Goal: Task Accomplishment & Management: Complete application form

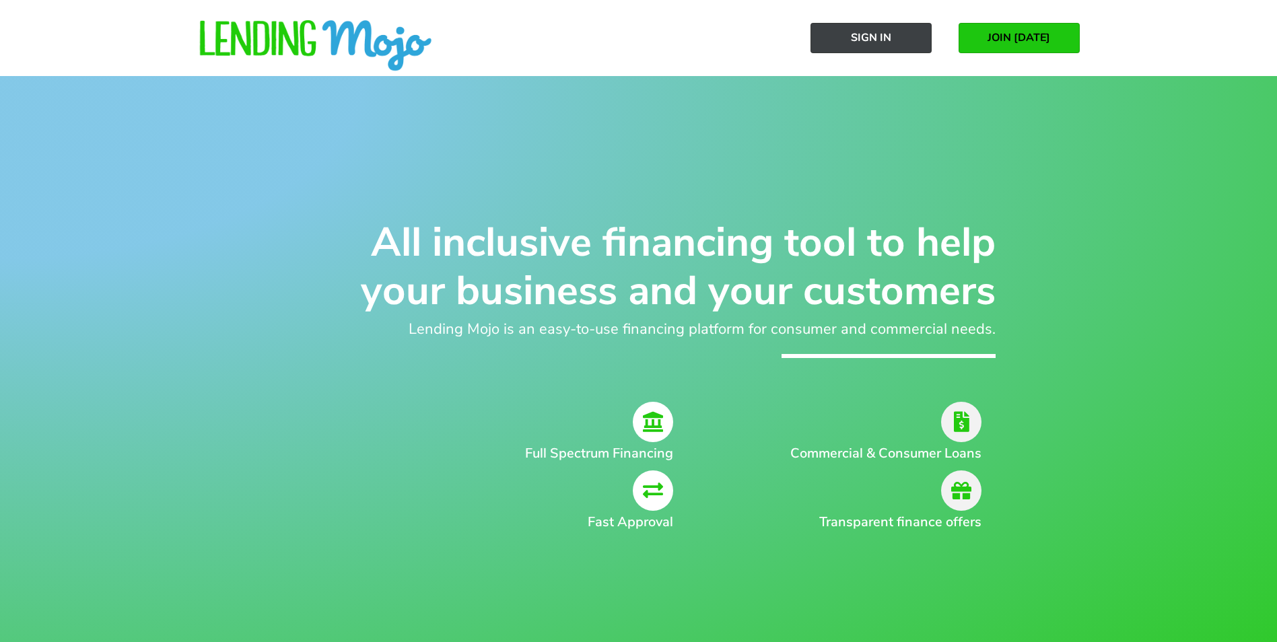
click at [865, 34] on span "Sign In" at bounding box center [871, 38] width 40 height 12
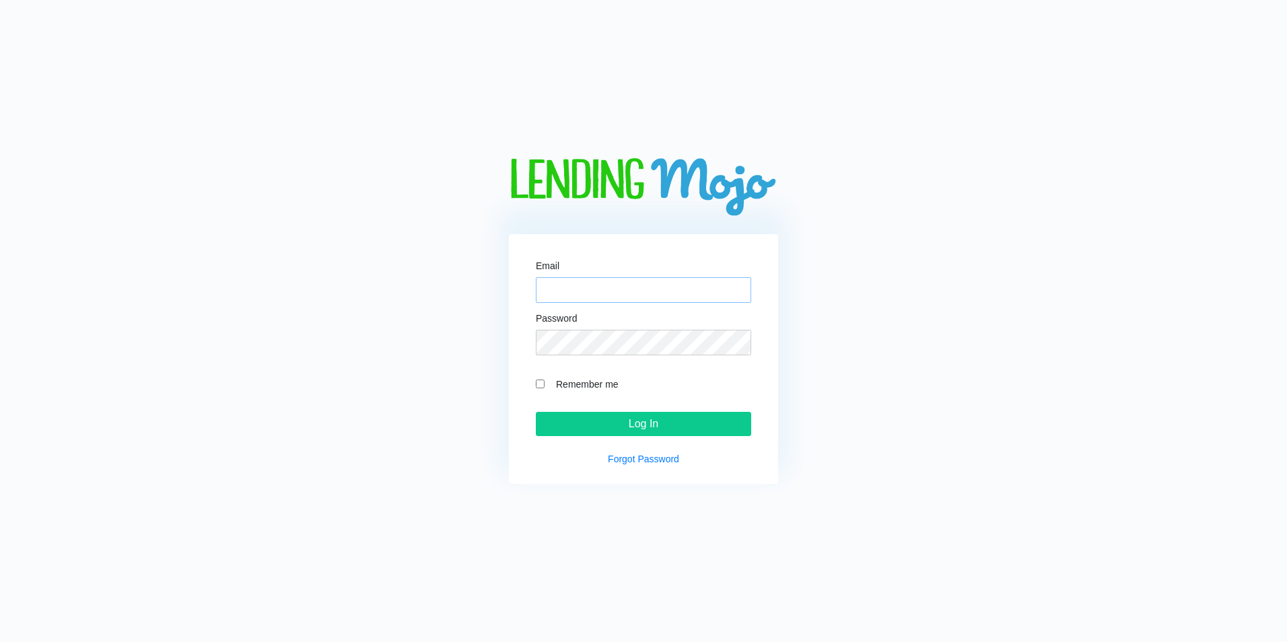
click at [633, 289] on input "Email" at bounding box center [643, 290] width 215 height 26
type input "aliautomania@gmail.com"
click at [540, 384] on input "Remember me" at bounding box center [540, 384] width 9 height 9
checkbox input "true"
click at [605, 434] on input "Log In" at bounding box center [643, 424] width 215 height 24
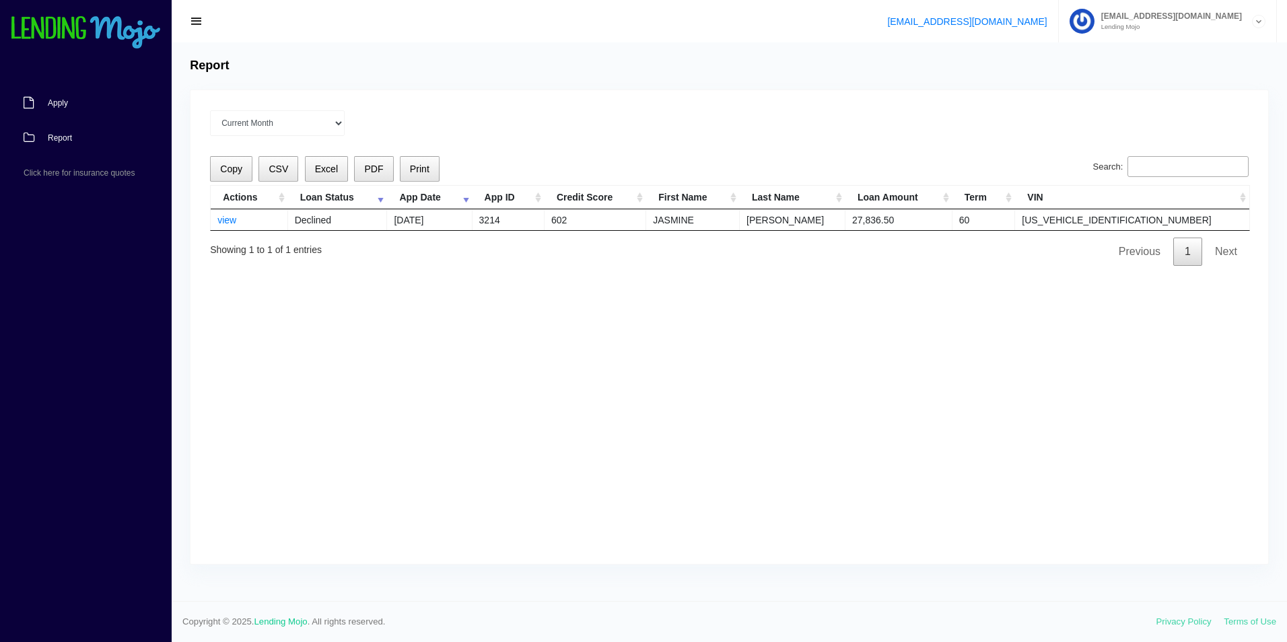
click at [37, 108] on link "Apply" at bounding box center [79, 102] width 158 height 35
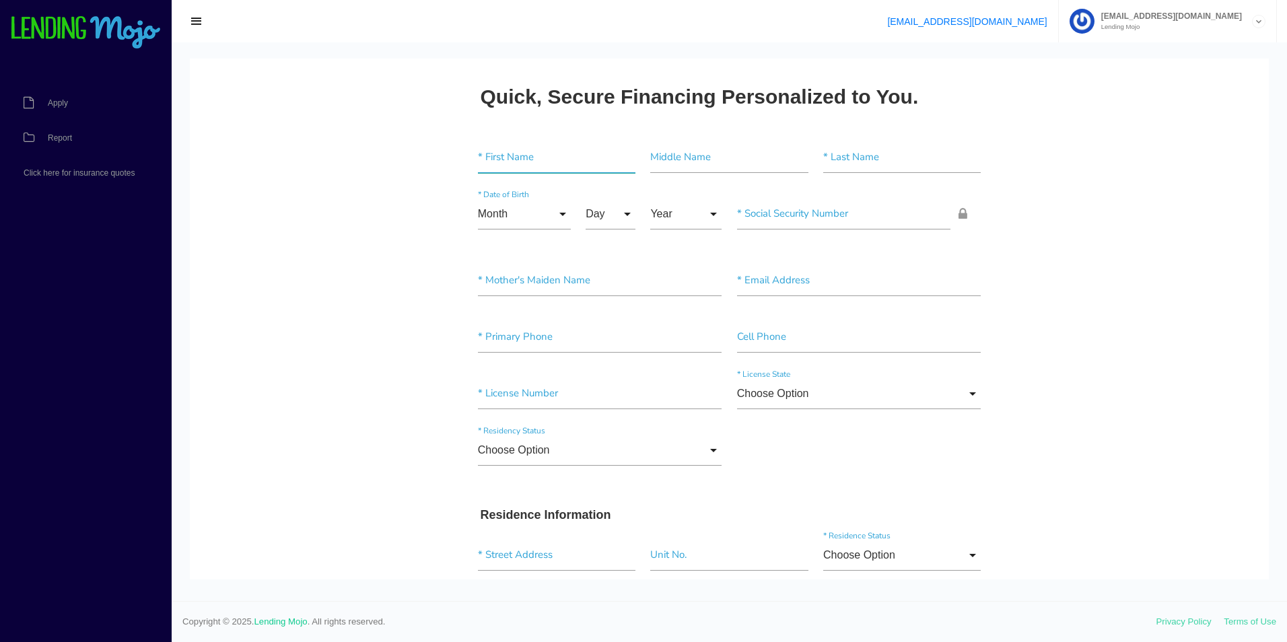
click at [545, 168] on input"] "text" at bounding box center [556, 157] width 157 height 31
type input"] "JAYDEN"
click at [834, 156] on input"] "HIGGINS" at bounding box center [901, 157] width 157 height 31
type input"] "DEPP"
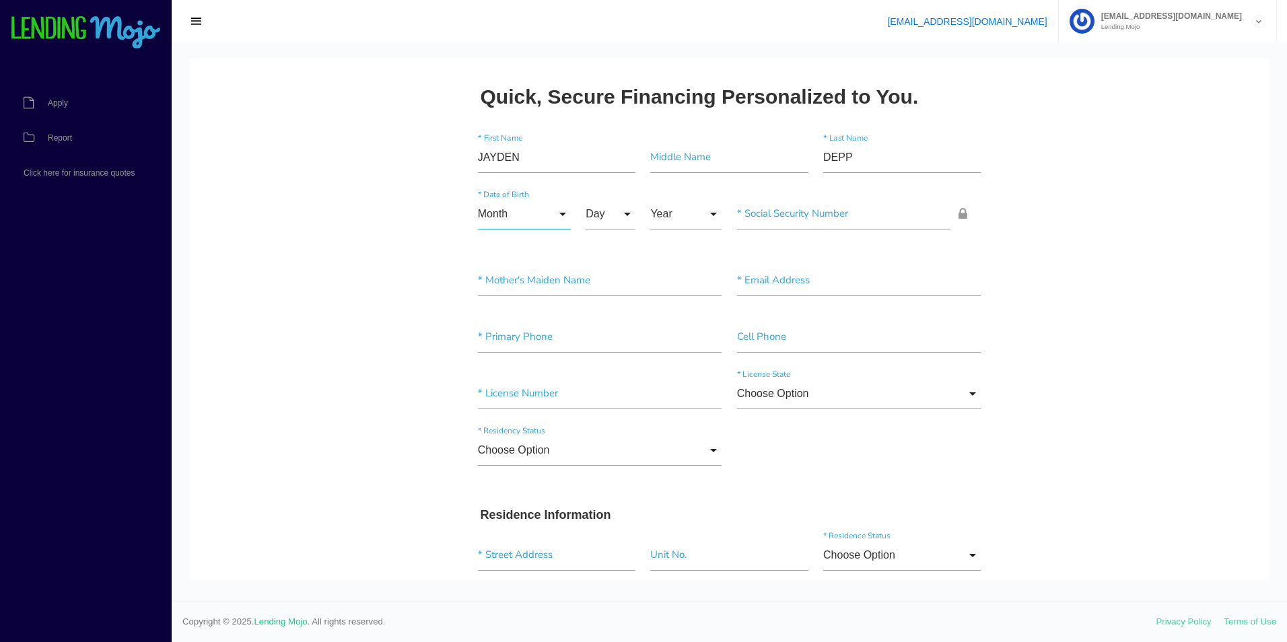
click at [496, 215] on input "Month" at bounding box center [524, 214] width 93 height 31
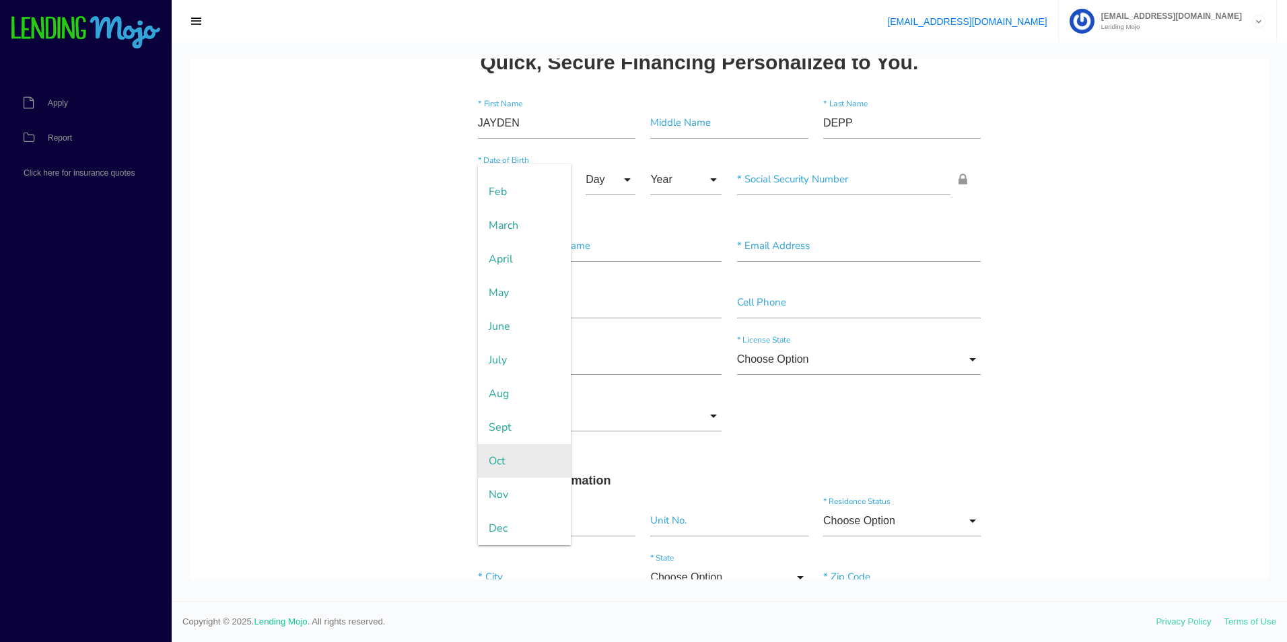
scroll to position [67, 0]
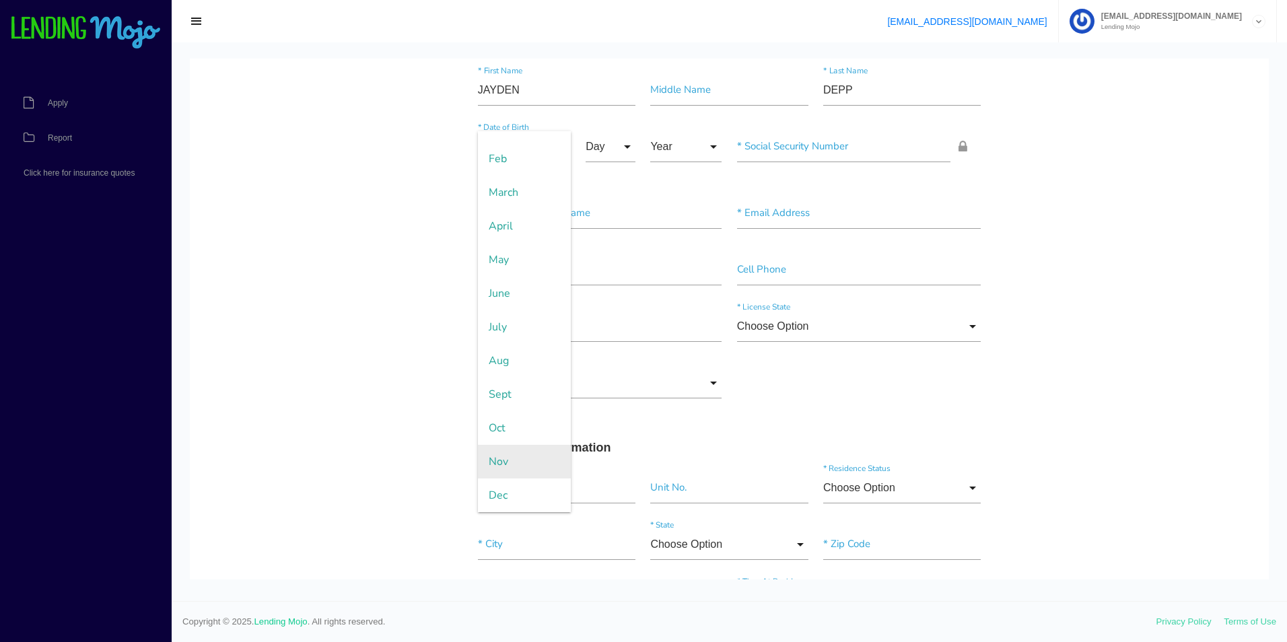
click at [499, 464] on span "Nov" at bounding box center [524, 462] width 93 height 34
type input "Nov"
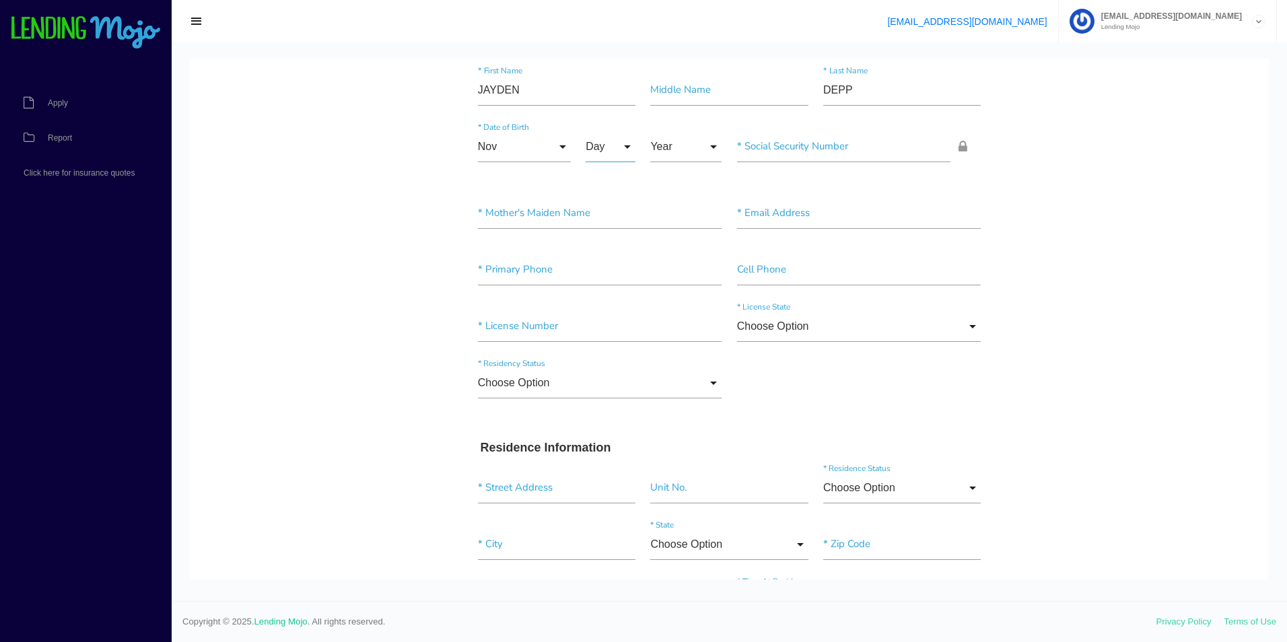
click at [622, 154] on input "Day" at bounding box center [610, 146] width 50 height 31
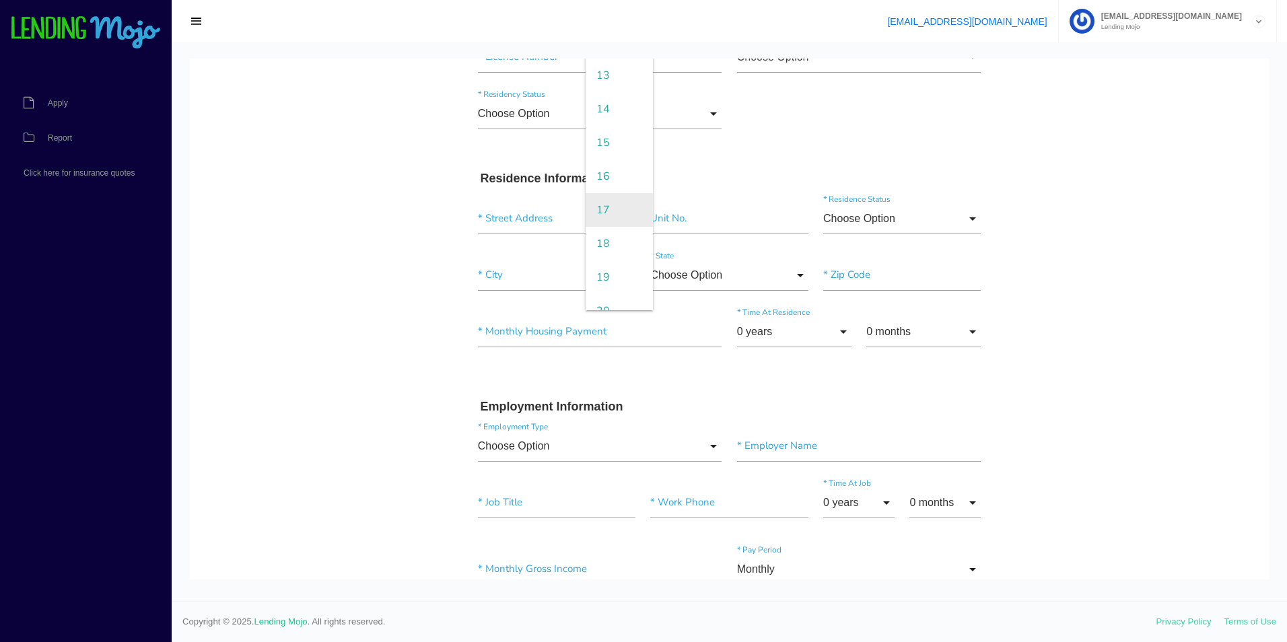
scroll to position [269, 0]
click at [592, 160] on span "16" at bounding box center [618, 148] width 67 height 34
type input "16"
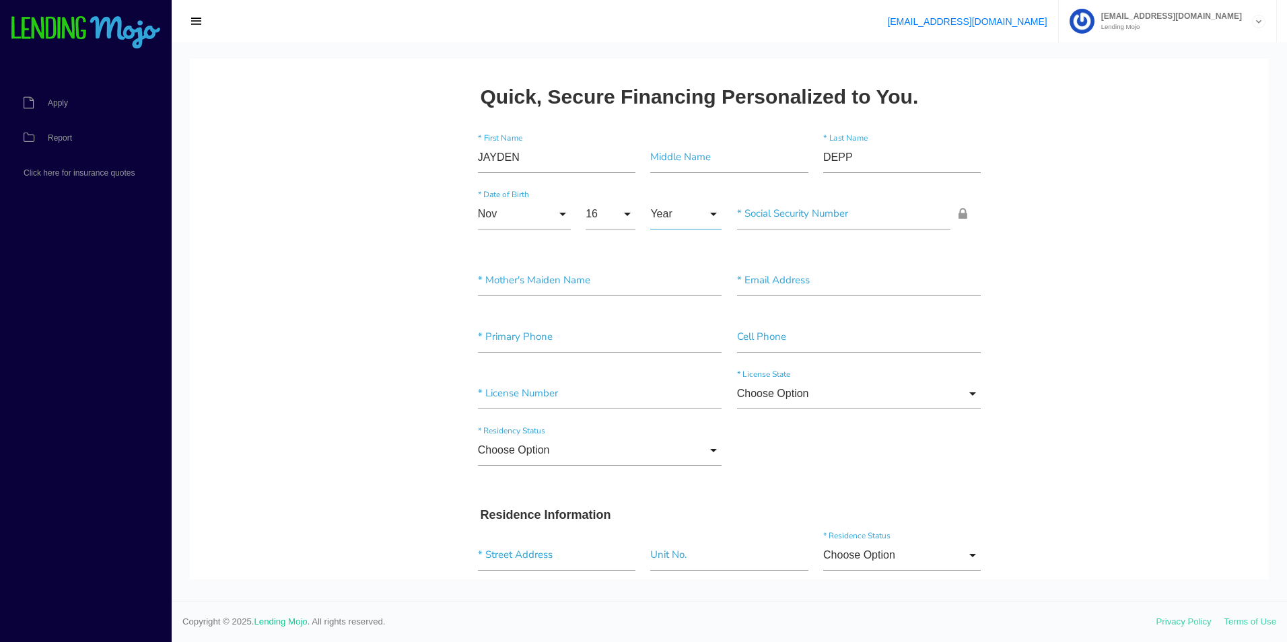
click at [691, 213] on input "Year" at bounding box center [685, 214] width 71 height 31
click at [675, 321] on span "2005" at bounding box center [685, 316] width 71 height 34
type input "2005"
click at [503, 340] on input"] "text" at bounding box center [600, 337] width 244 height 31
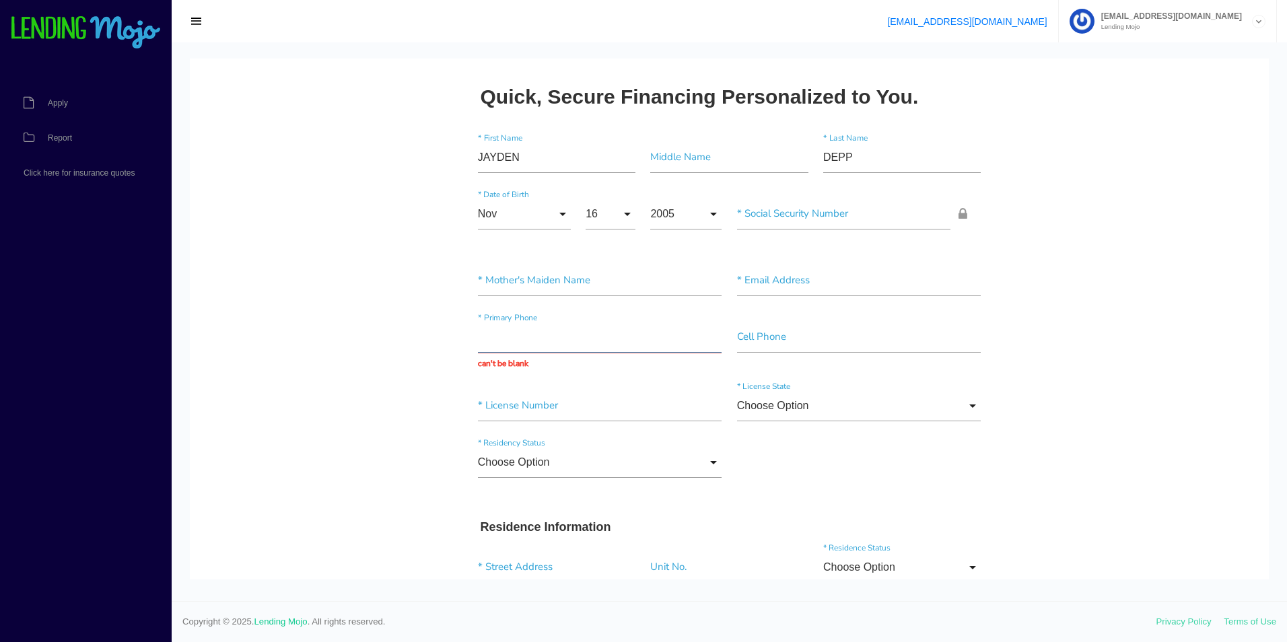
click at [530, 352] on input "text" at bounding box center [600, 337] width 244 height 31
paste input "(419) 376-4449"
type input "(419) 376-4449"
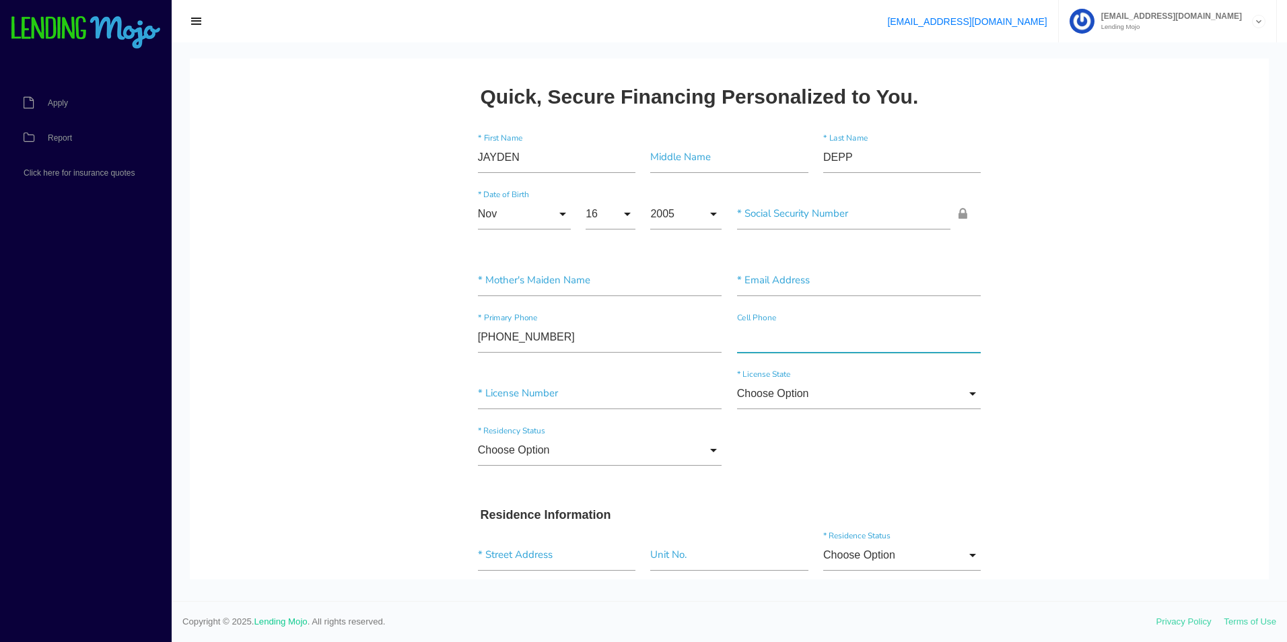
paste input"] "(419) 376-4449"
type input"] "(419) 376-4449"
click at [789, 283] on input"] "text" at bounding box center [859, 280] width 244 height 31
type input"] "JAYDENDEPP6276@GMAIL.COM"
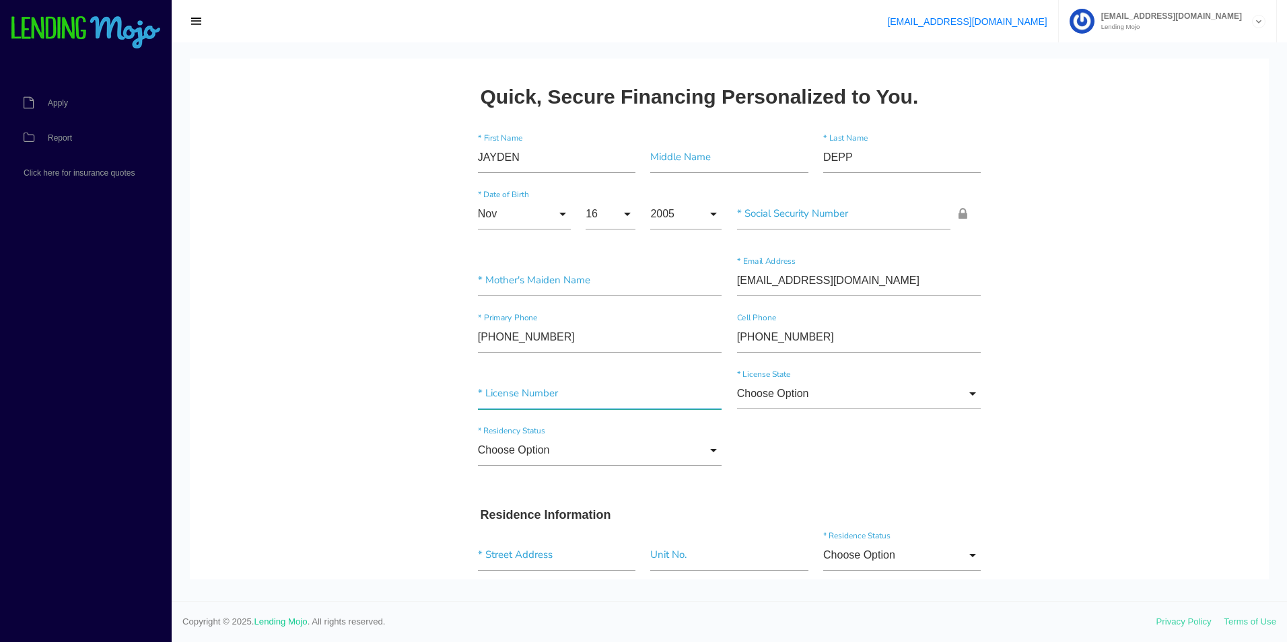
click at [570, 408] on input"] "text" at bounding box center [600, 393] width 244 height 31
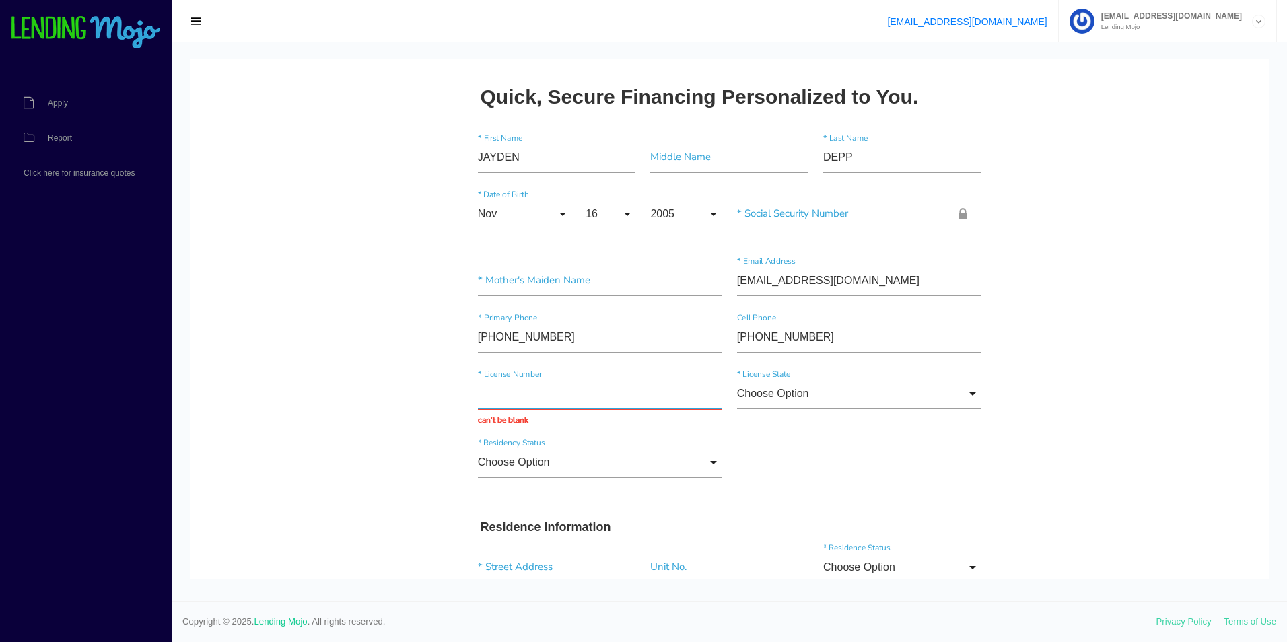
click at [605, 398] on input "text" at bounding box center [600, 393] width 244 height 31
paste input "VM192243"
type input "VM192243"
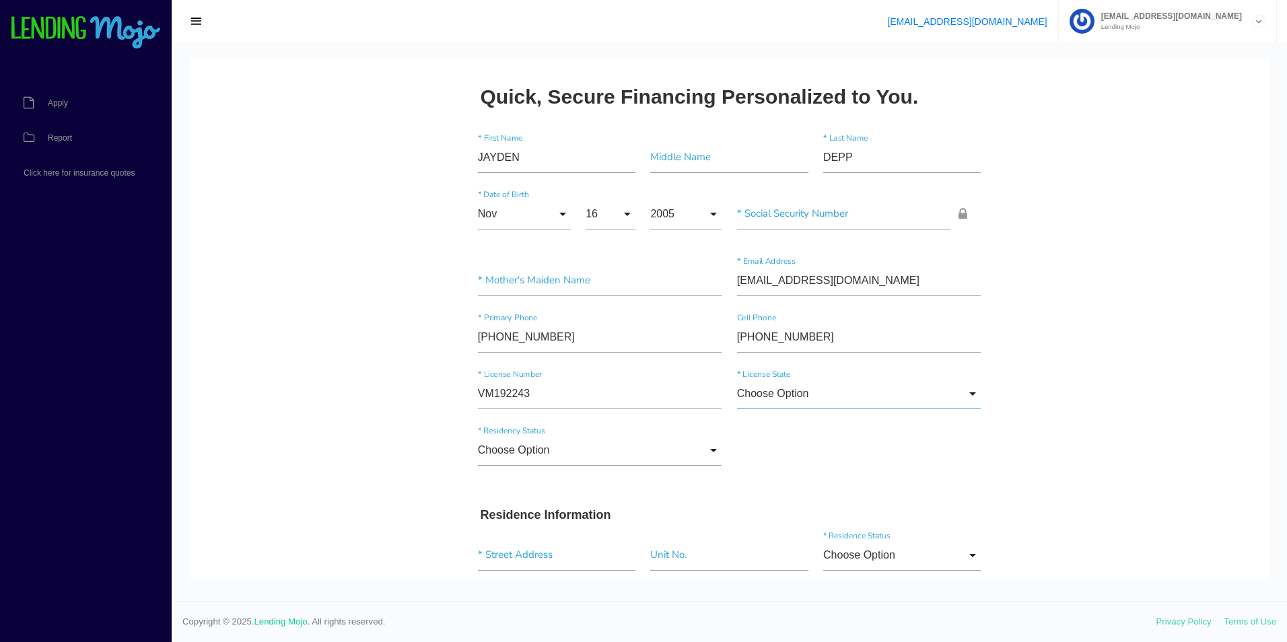
click at [822, 398] on input "Choose Option" at bounding box center [859, 393] width 244 height 31
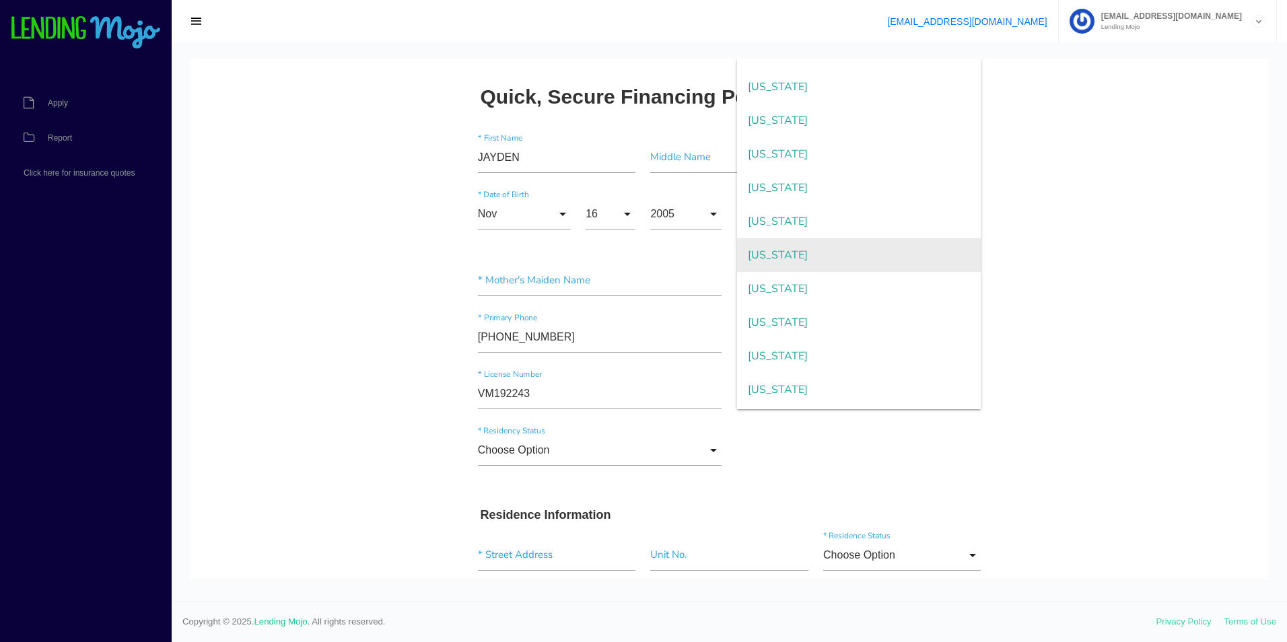
scroll to position [1009, 0]
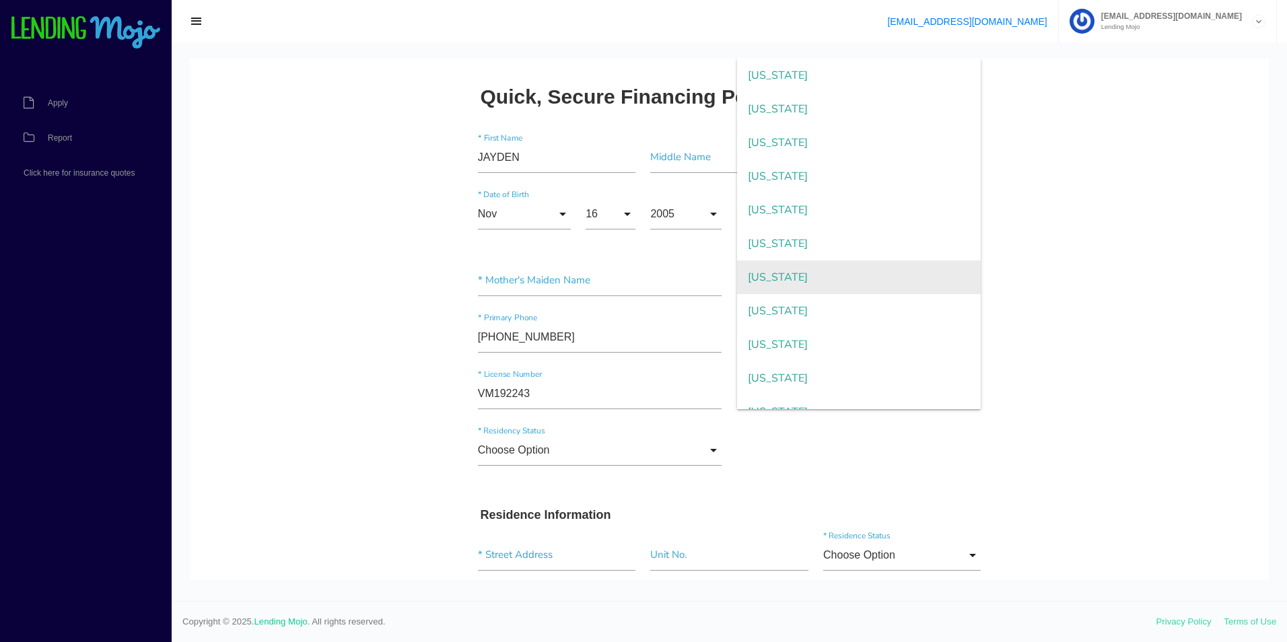
click at [793, 289] on span "Ohio" at bounding box center [859, 277] width 244 height 34
type input "Ohio"
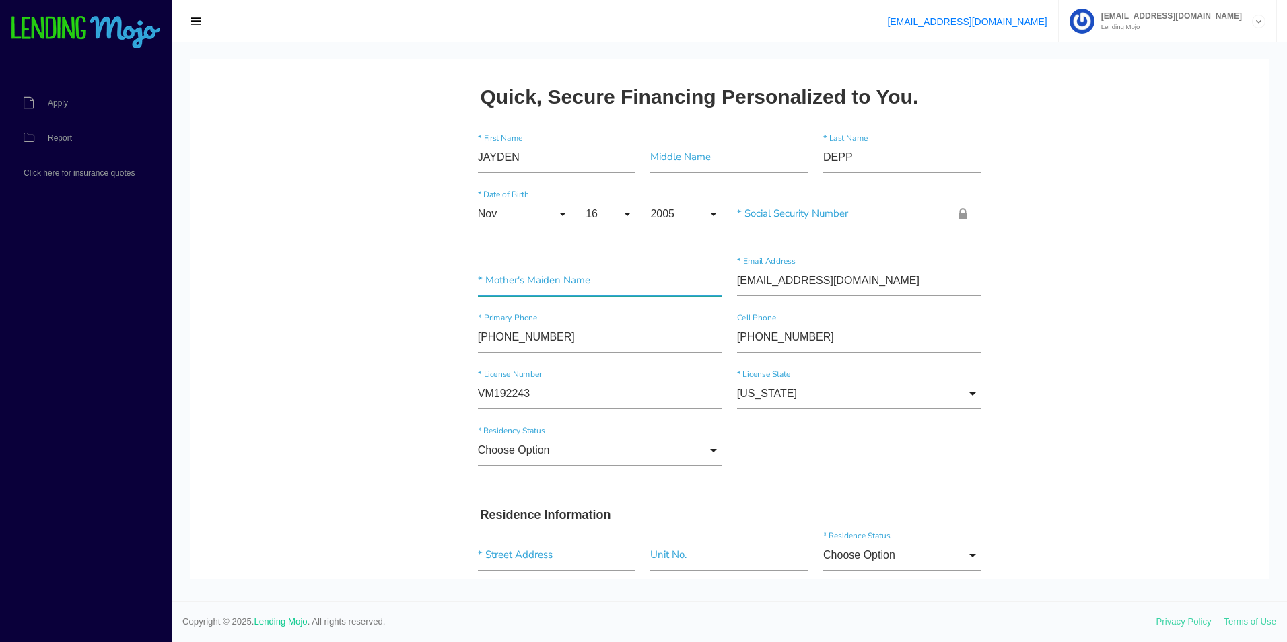
click at [542, 287] on input"] "text" at bounding box center [600, 280] width 244 height 31
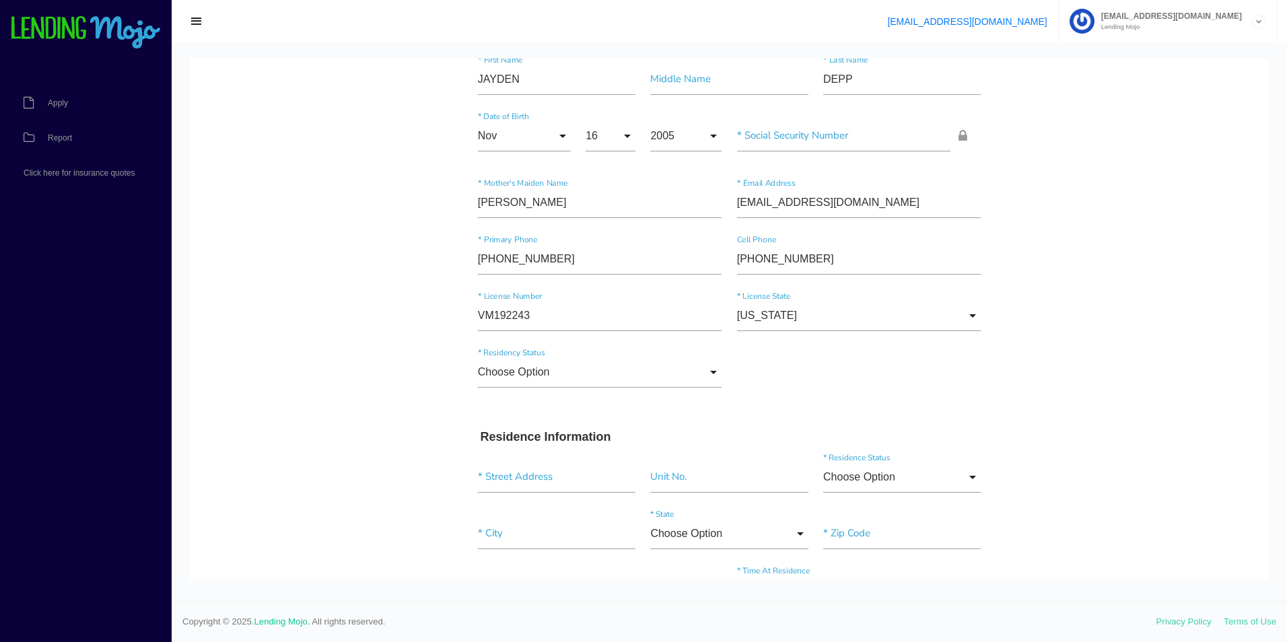
scroll to position [0, 0]
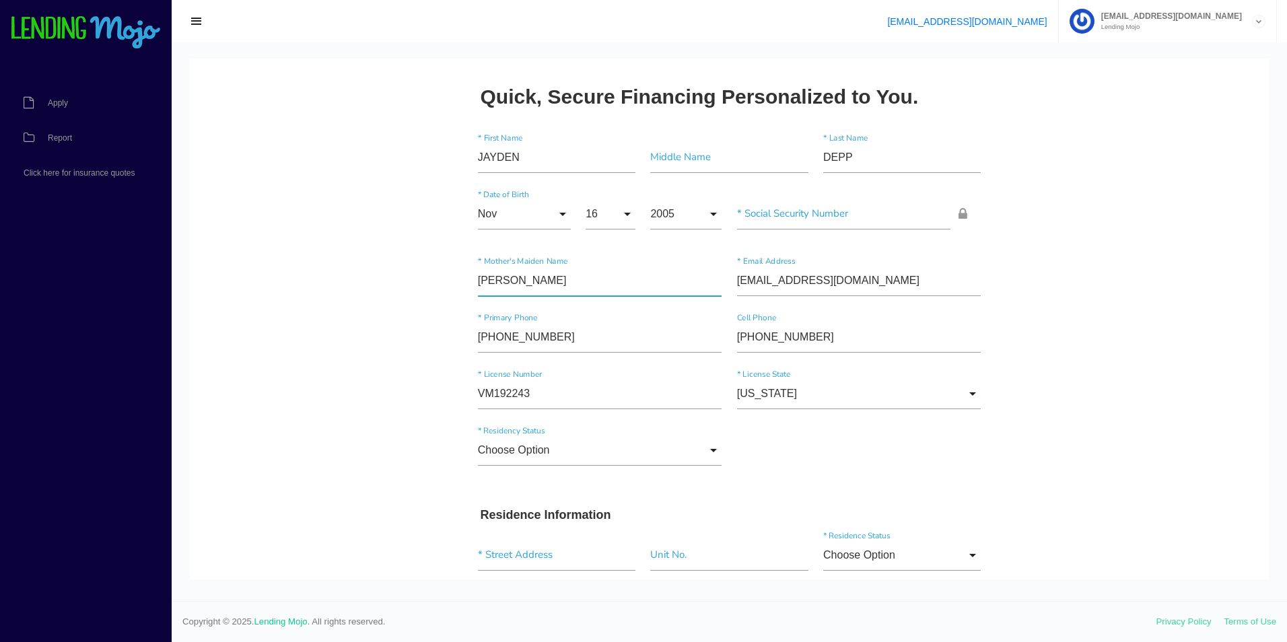
click at [522, 290] on input"] "CHRISTINA" at bounding box center [600, 280] width 244 height 31
type input"] "ALDANA"
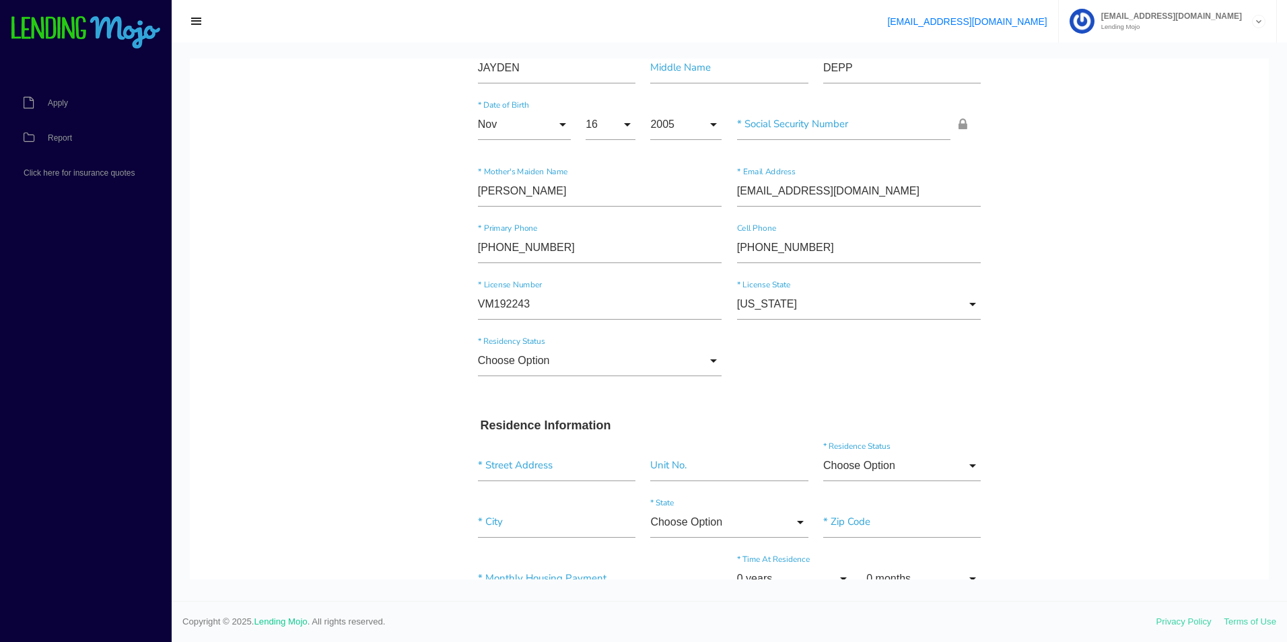
scroll to position [202, 0]
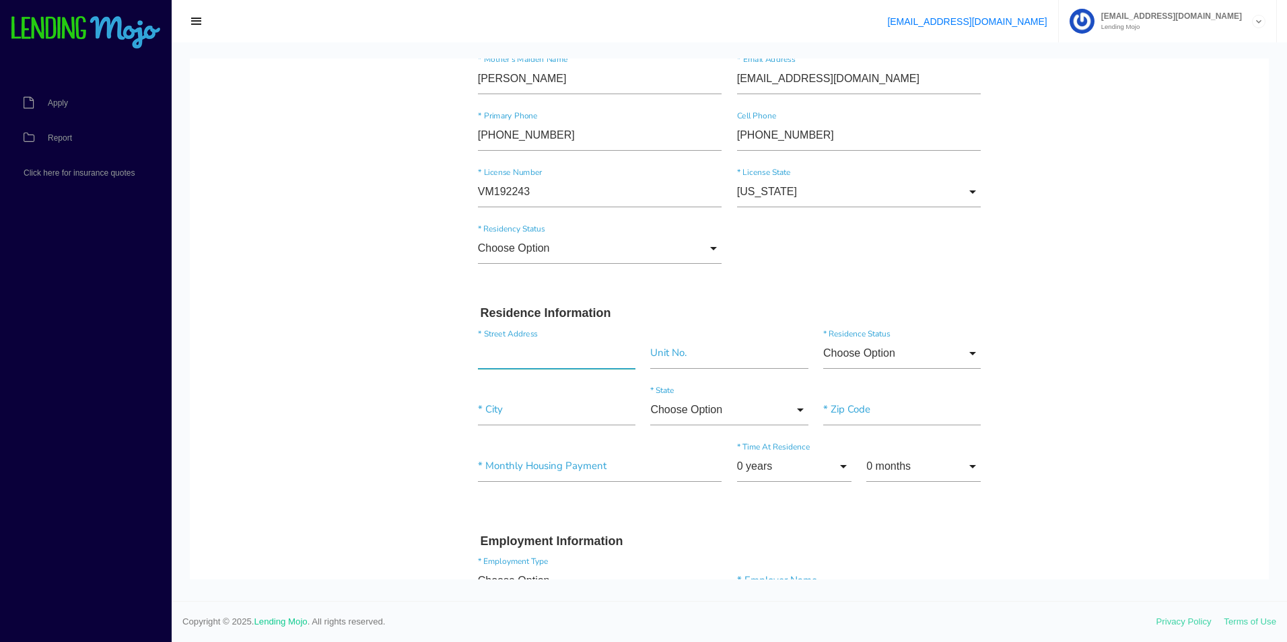
click at [594, 353] on input "text" at bounding box center [556, 353] width 157 height 31
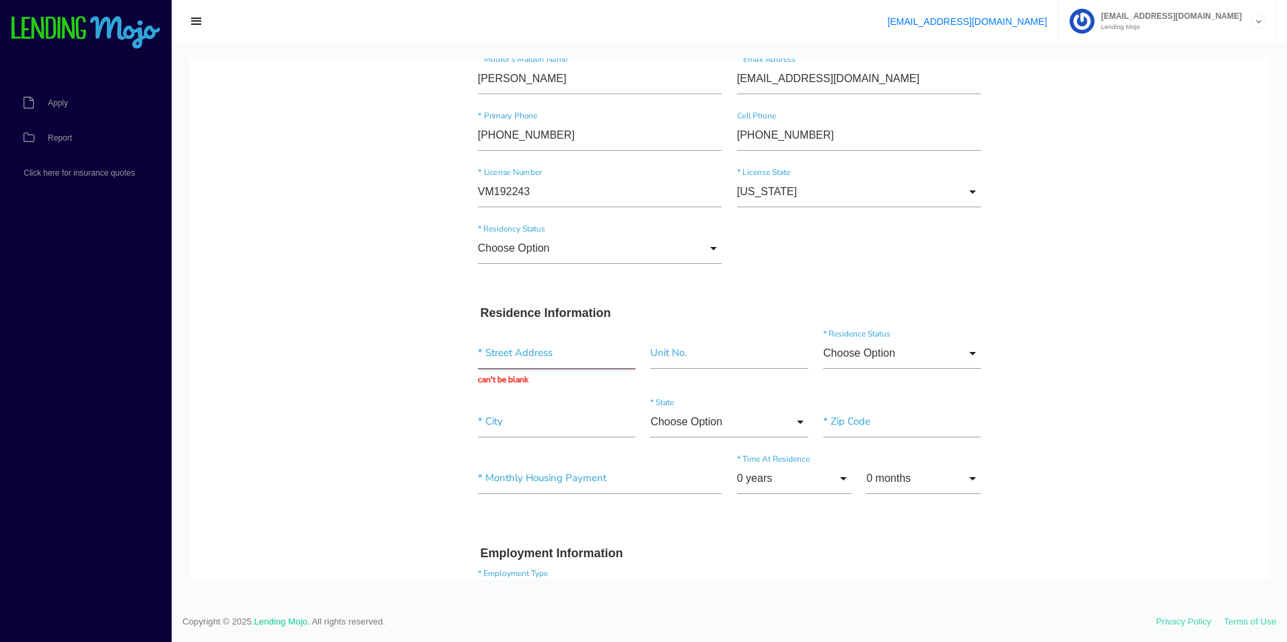
drag, startPoint x: 526, startPoint y: 343, endPoint x: 526, endPoint y: 355, distance: 12.1
click at [526, 347] on input "text" at bounding box center [556, 353] width 157 height 31
click at [526, 356] on input "text" at bounding box center [556, 353] width 157 height 31
paste input "2611 thoman p"
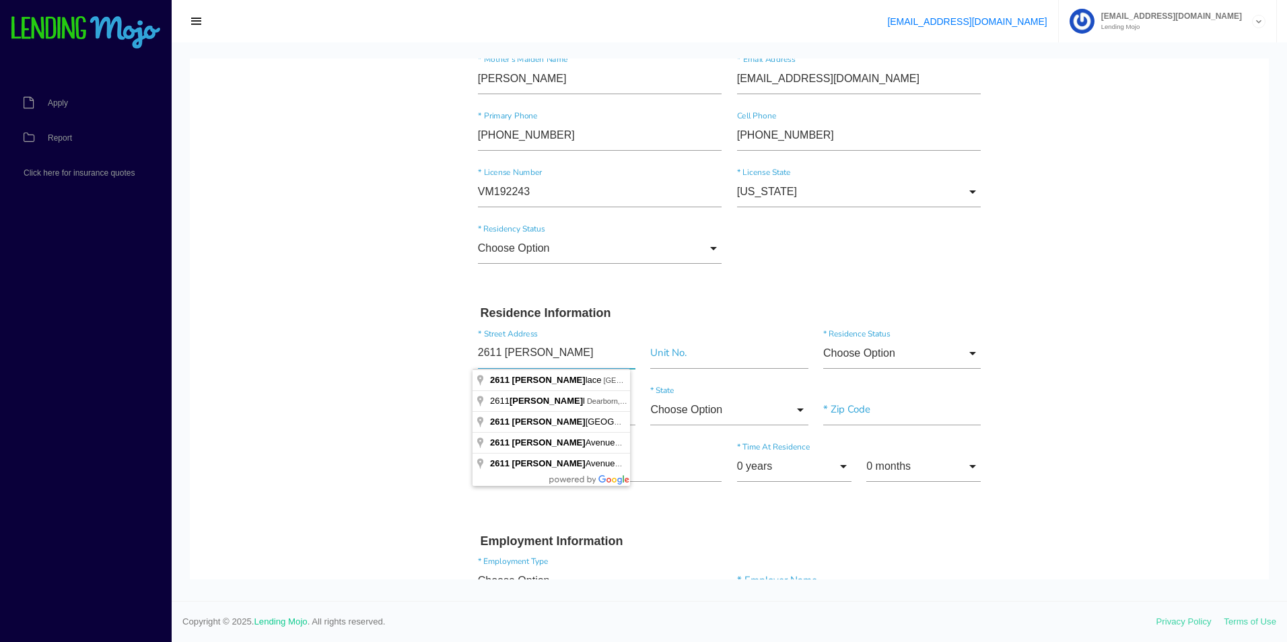
click at [562, 357] on input "2611 thoman p" at bounding box center [556, 353] width 157 height 31
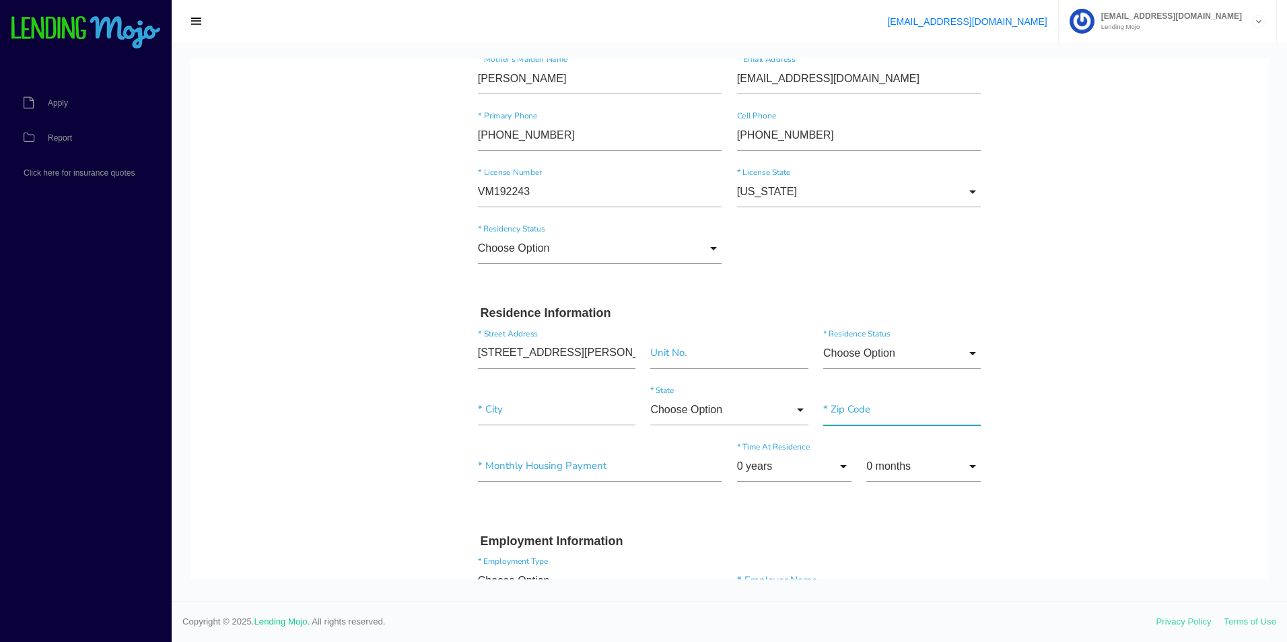
type input "2611 Thoman Pl"
type input"] "Toledo"
type input"] "43613"
click at [825, 463] on input "0 years" at bounding box center [794, 466] width 114 height 31
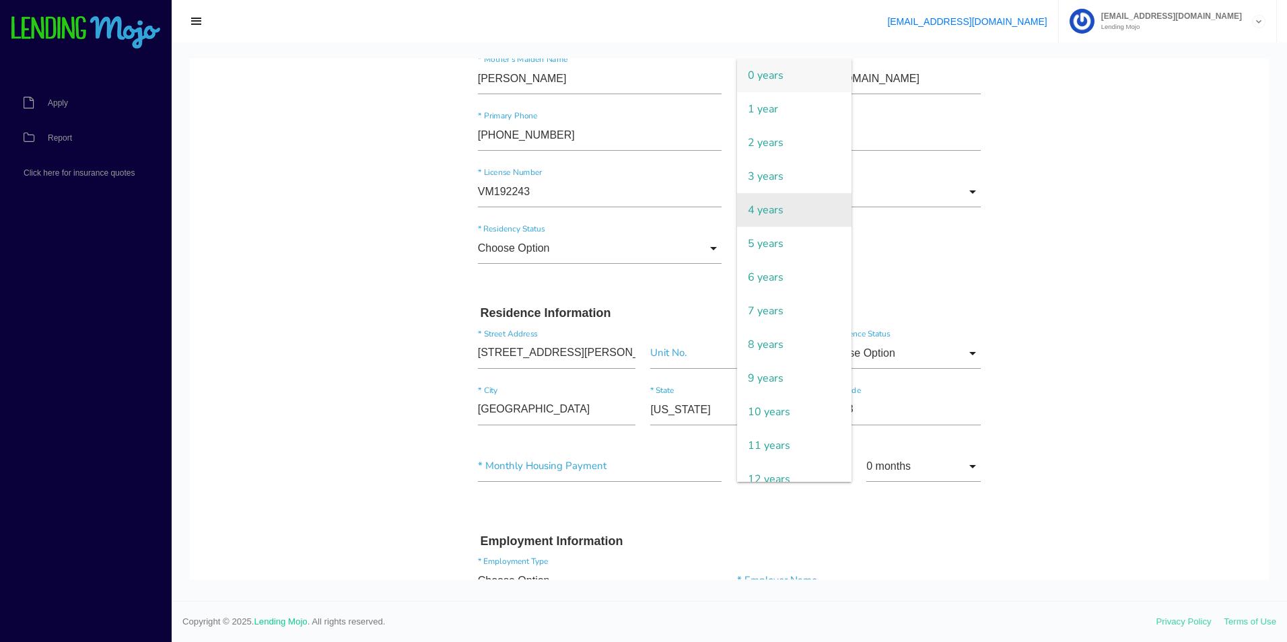
click at [781, 214] on span "4 years" at bounding box center [794, 210] width 114 height 34
type input "4 years"
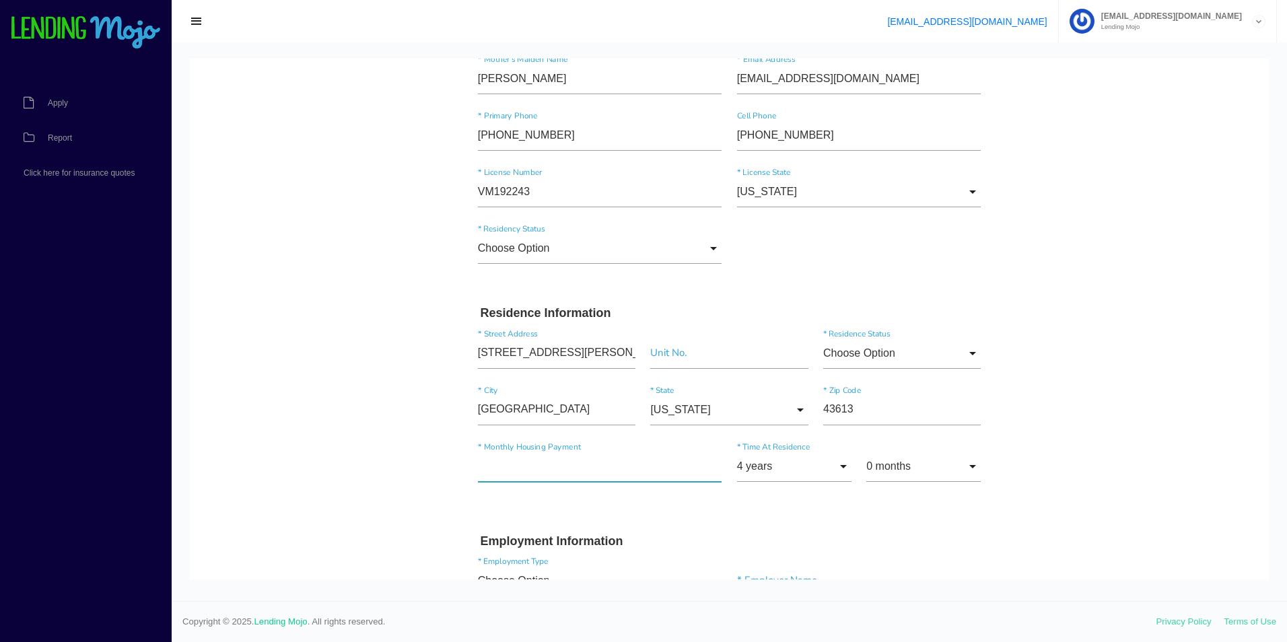
click at [574, 478] on input"] "text" at bounding box center [600, 466] width 244 height 31
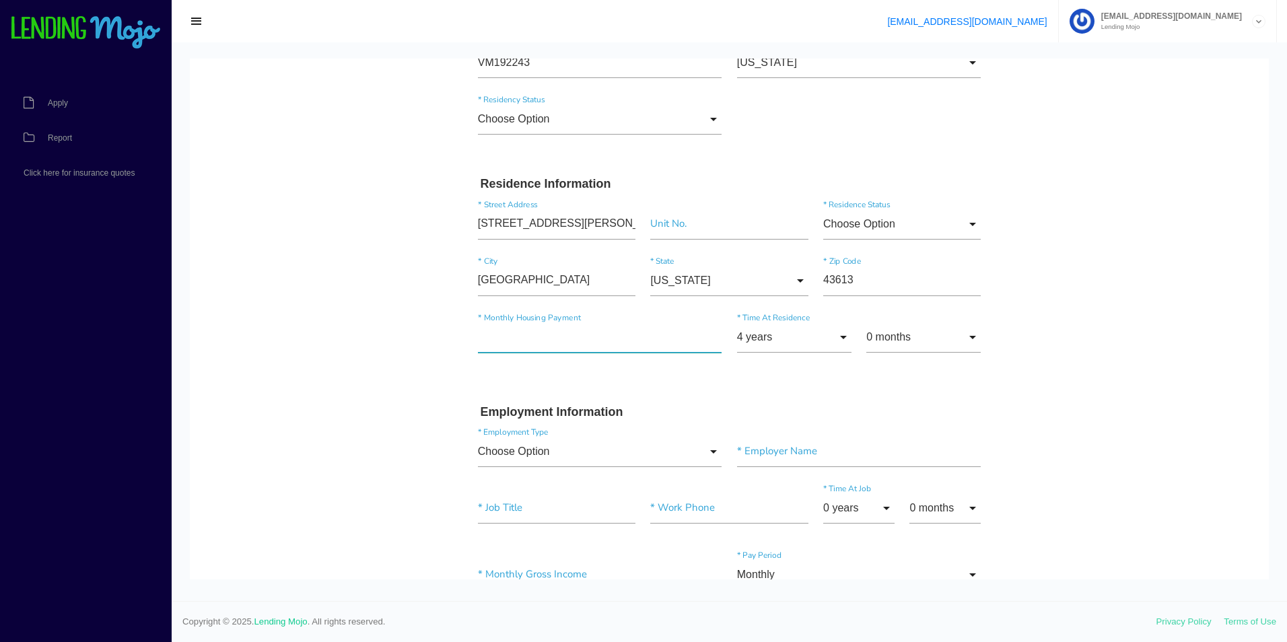
scroll to position [336, 0]
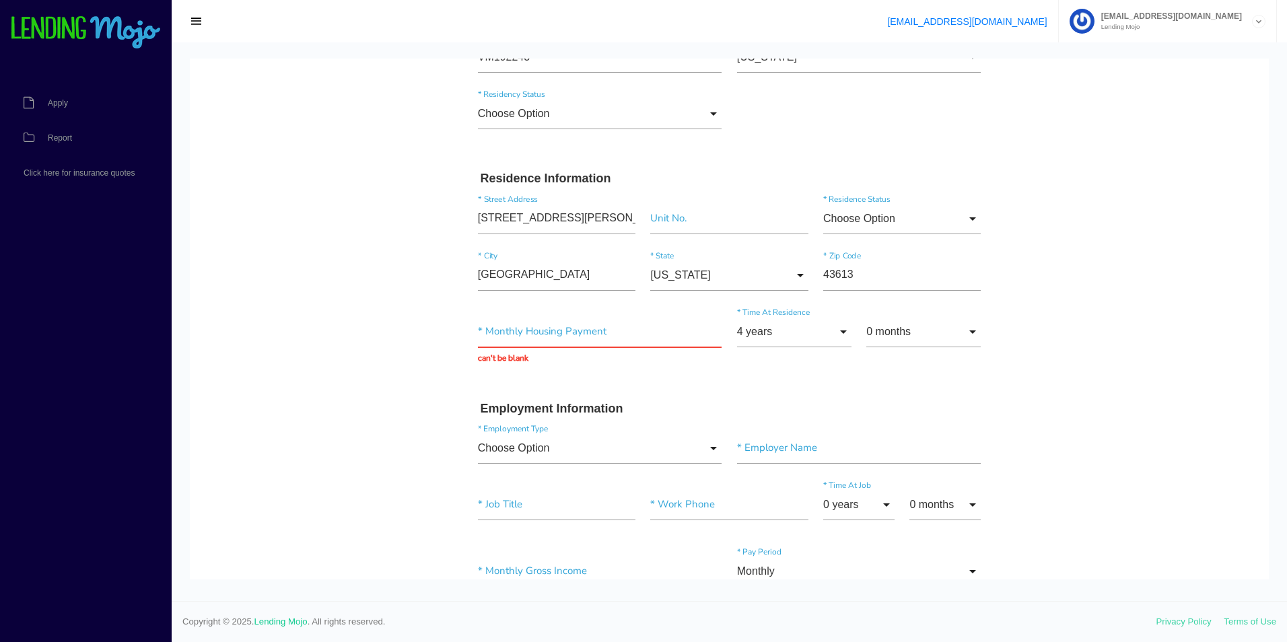
click at [460, 425] on div "Quick, Secure Financing Personalized to You. JAYDEN * First Name Middle Name DE…" at bounding box center [729, 587] width 538 height 1702
click at [524, 330] on input "text" at bounding box center [600, 331] width 244 height 31
type input "$0.00"
click at [558, 381] on form "JAYDEN * First Name Middle Name DEPP * Last Name Nov Month Jan Feb March April …" at bounding box center [729, 612] width 518 height 1648
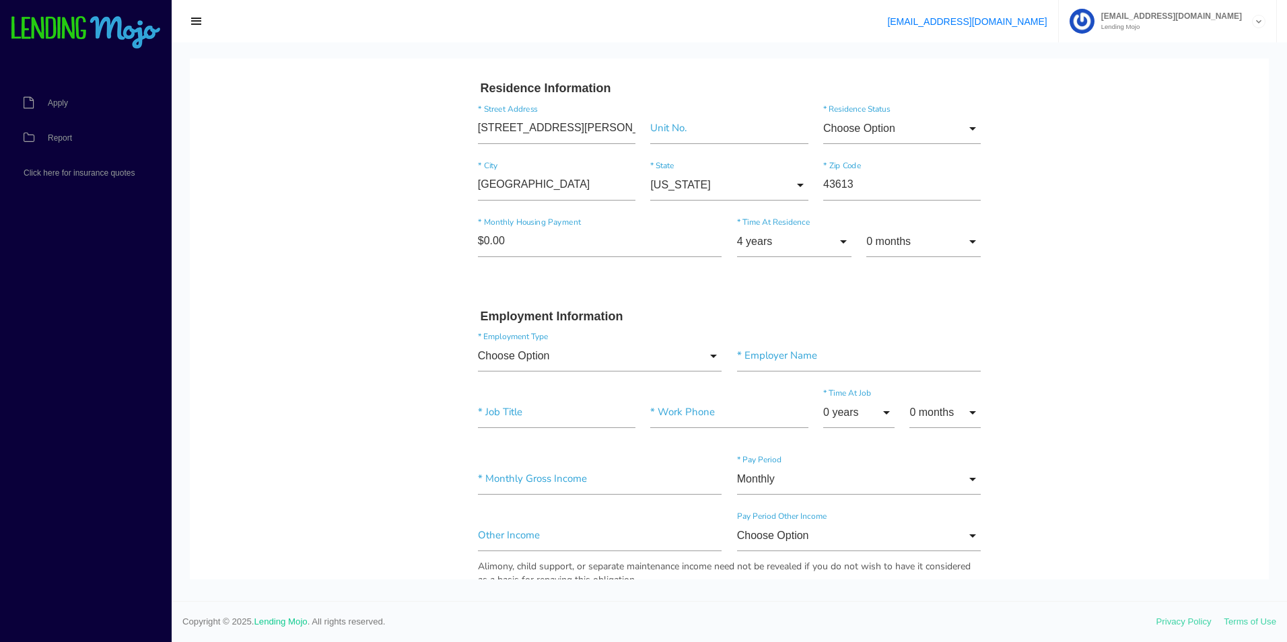
scroll to position [538, 0]
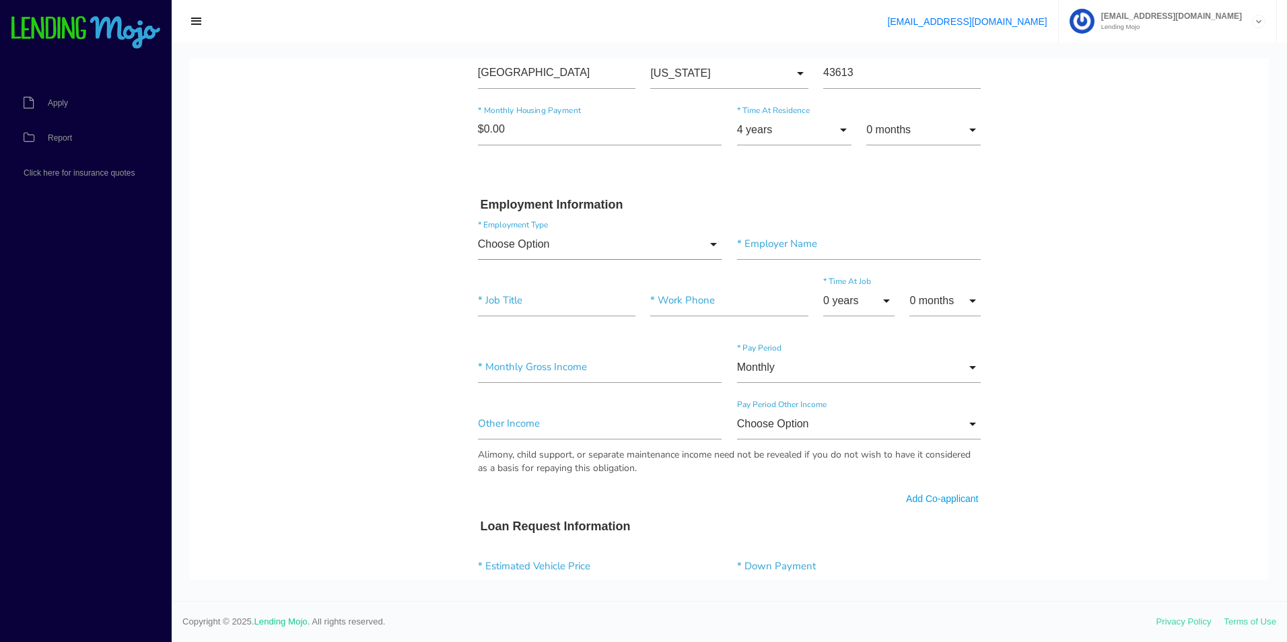
click at [522, 249] on input "Choose Option" at bounding box center [600, 244] width 244 height 31
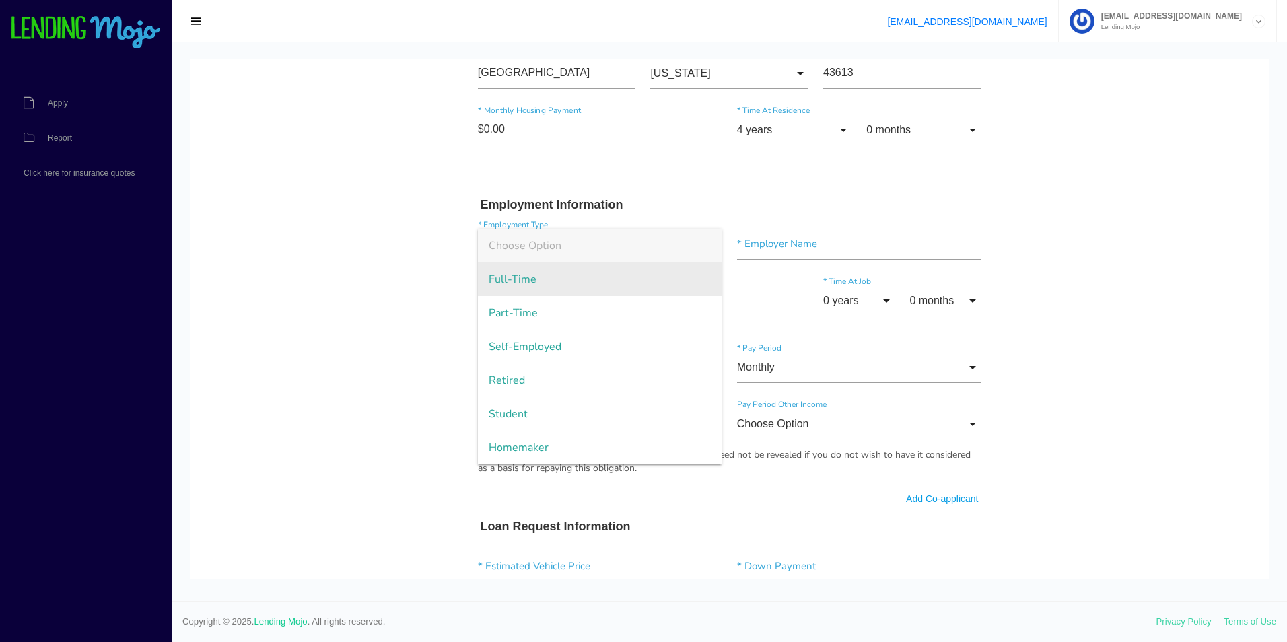
click at [519, 277] on span "Full-Time" at bounding box center [600, 279] width 244 height 34
type input "Full-Time"
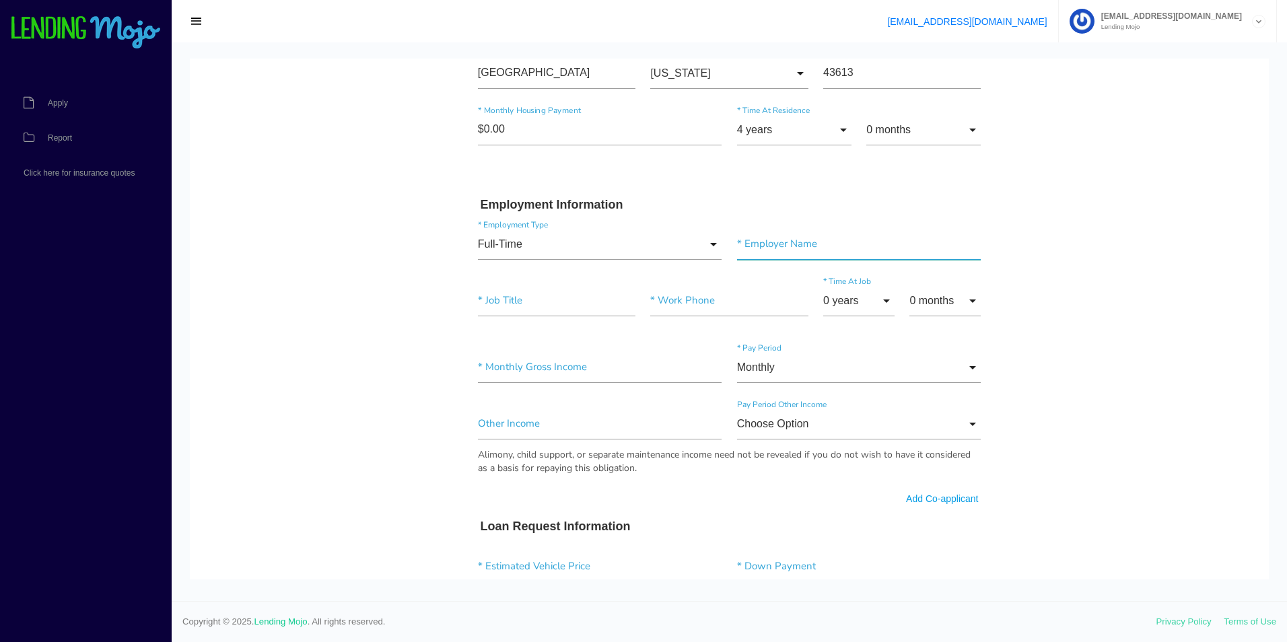
click at [757, 245] on input"] "text" at bounding box center [859, 244] width 244 height 31
paste input"] "Toledo center for eating disorders"
type input"] "Toledo center for eating disorders"
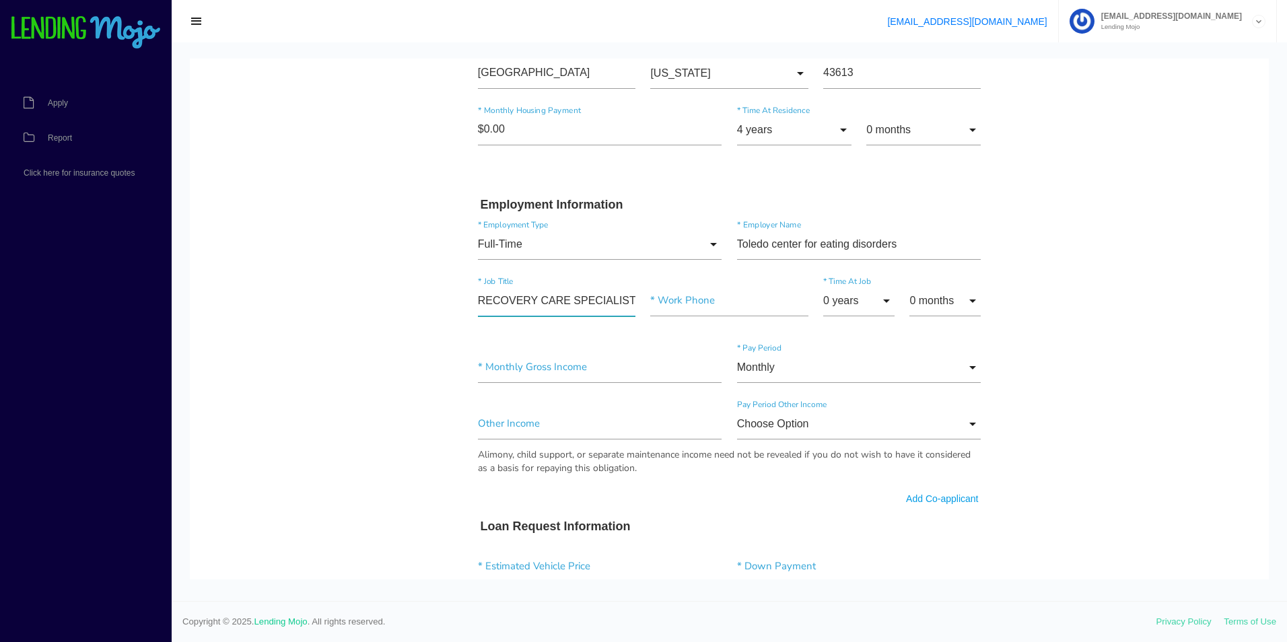
scroll to position [0, 1]
type input"] "RECOVERY CARE SPECIALIST"
click at [711, 296] on input "text" at bounding box center [728, 300] width 157 height 31
paste input "(866) 862-8386"
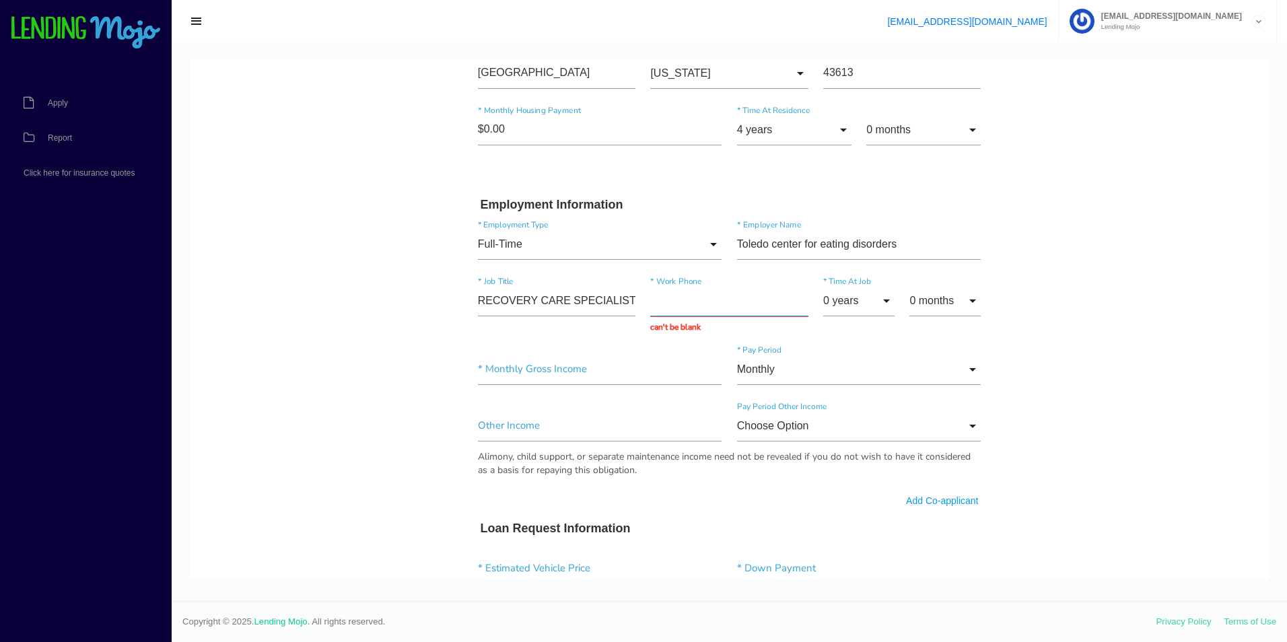
type input "(866) 862-8386"
click at [921, 297] on input "0 months" at bounding box center [944, 300] width 71 height 31
click at [935, 454] on span "8 months" at bounding box center [944, 437] width 71 height 34
type input "8 months"
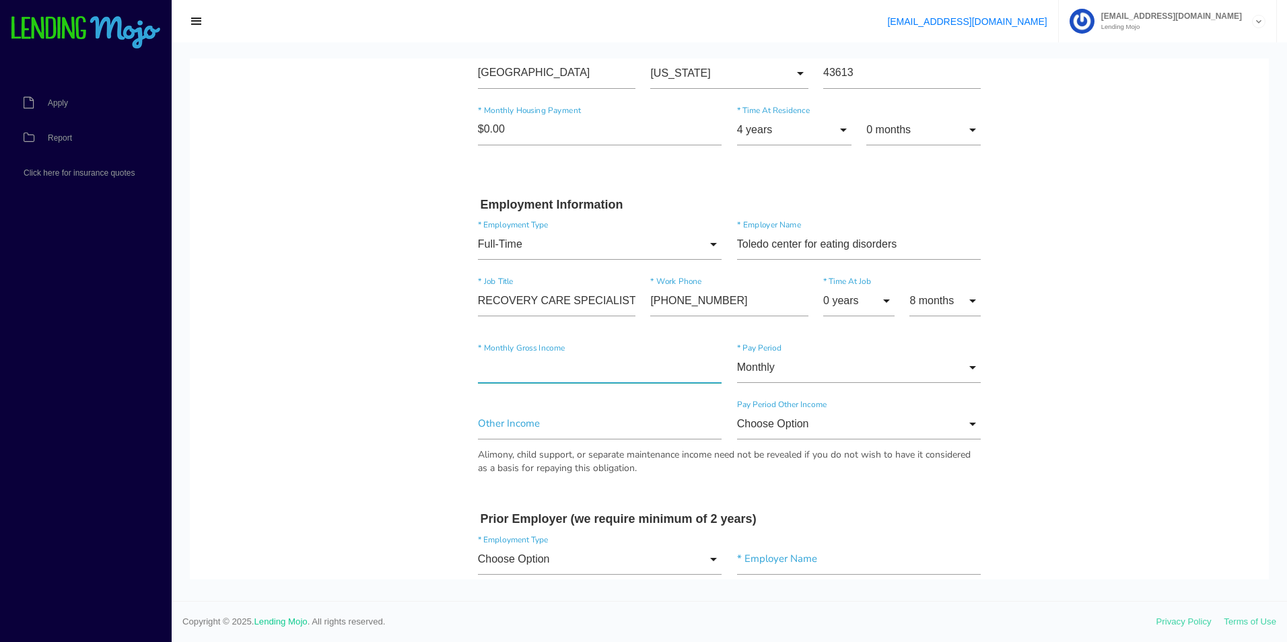
click at [602, 375] on input"] "text" at bounding box center [600, 367] width 244 height 31
click at [830, 376] on input "Monthly" at bounding box center [859, 367] width 244 height 31
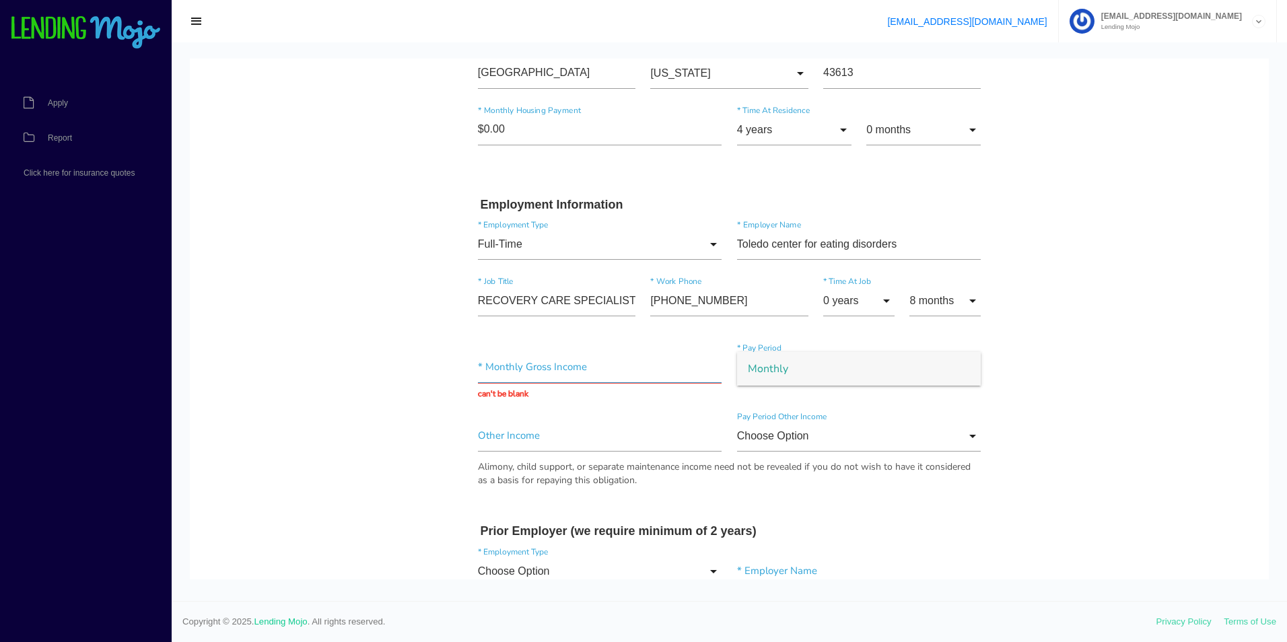
click at [604, 383] on input "text" at bounding box center [600, 367] width 244 height 31
click at [598, 379] on input "text" at bounding box center [600, 367] width 244 height 31
click at [402, 493] on body "Quick, Secure Financing Personalized to You. JAYDEN * First Name Middle Name DE…" at bounding box center [729, 495] width 1079 height 1951
click at [578, 371] on input "text" at bounding box center [600, 367] width 244 height 31
type input "$2,800.00"
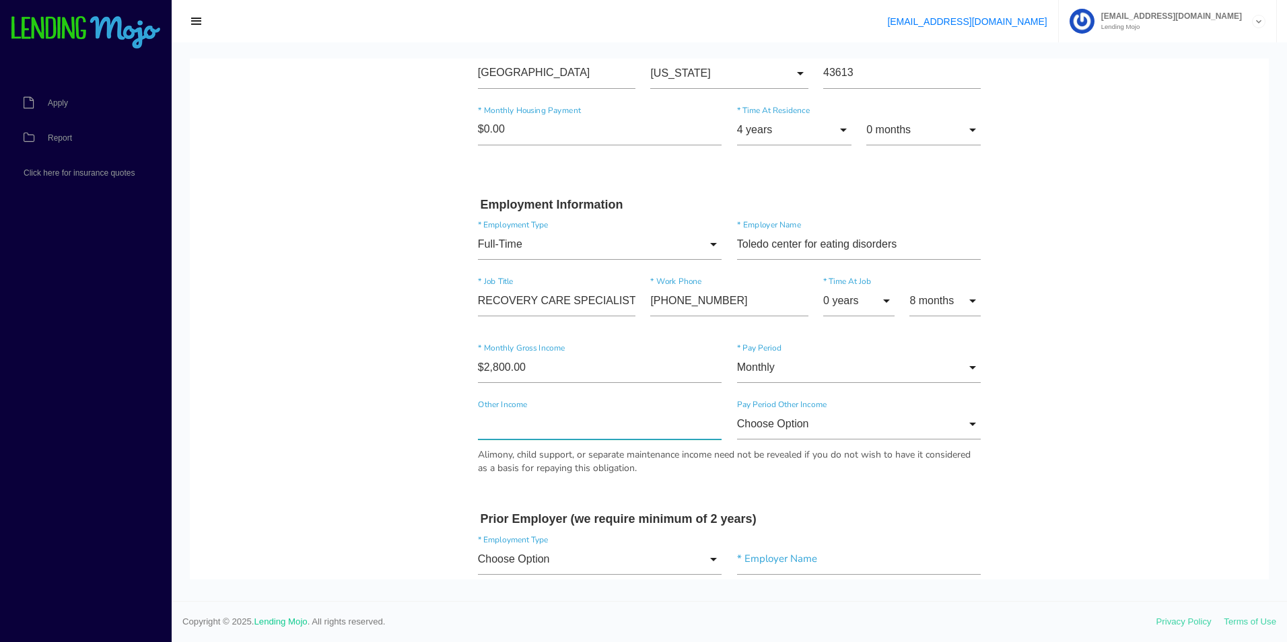
click at [567, 431] on input"] "text" at bounding box center [600, 423] width 244 height 31
click at [506, 366] on input"] "$2,800.00" at bounding box center [600, 367] width 244 height 31
type input"] "$3,000.00"
click at [791, 422] on input "Choose Option" at bounding box center [859, 423] width 244 height 31
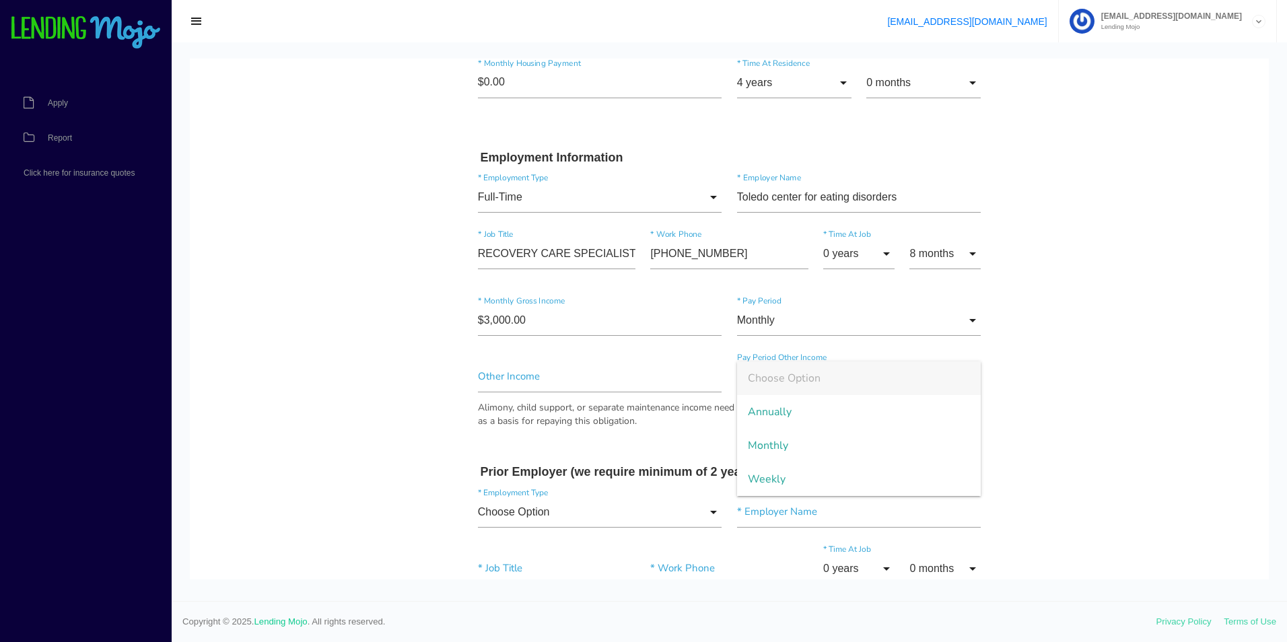
scroll to position [606, 0]
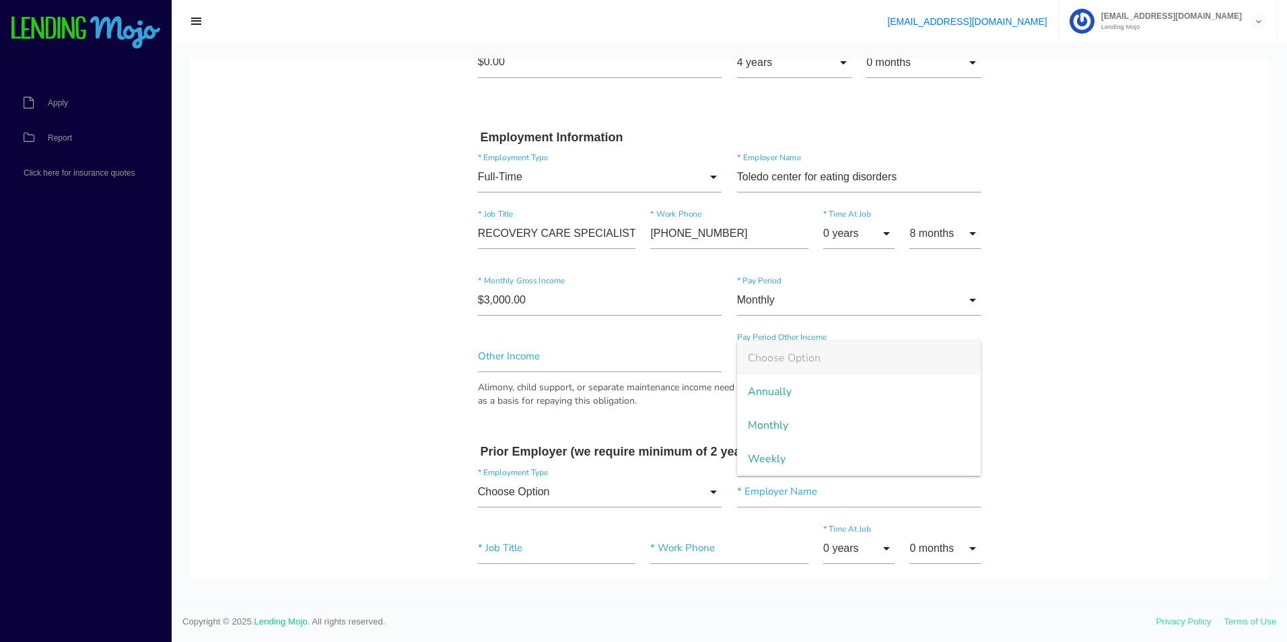
click at [1084, 384] on body "Quick, Secure Financing Personalized to You. JAYDEN * First Name Middle Name DE…" at bounding box center [729, 422] width 1079 height 1939
click at [901, 299] on input "Monthly" at bounding box center [859, 300] width 244 height 31
click at [901, 299] on span "Monthly" at bounding box center [859, 302] width 244 height 34
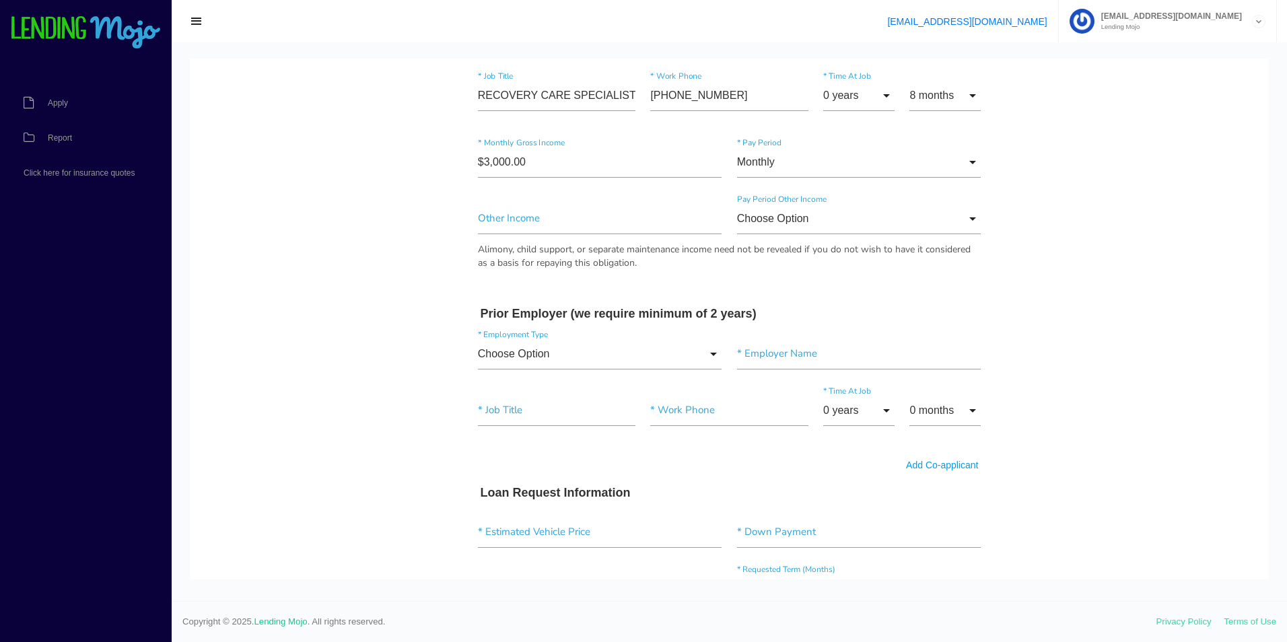
scroll to position [673, 0]
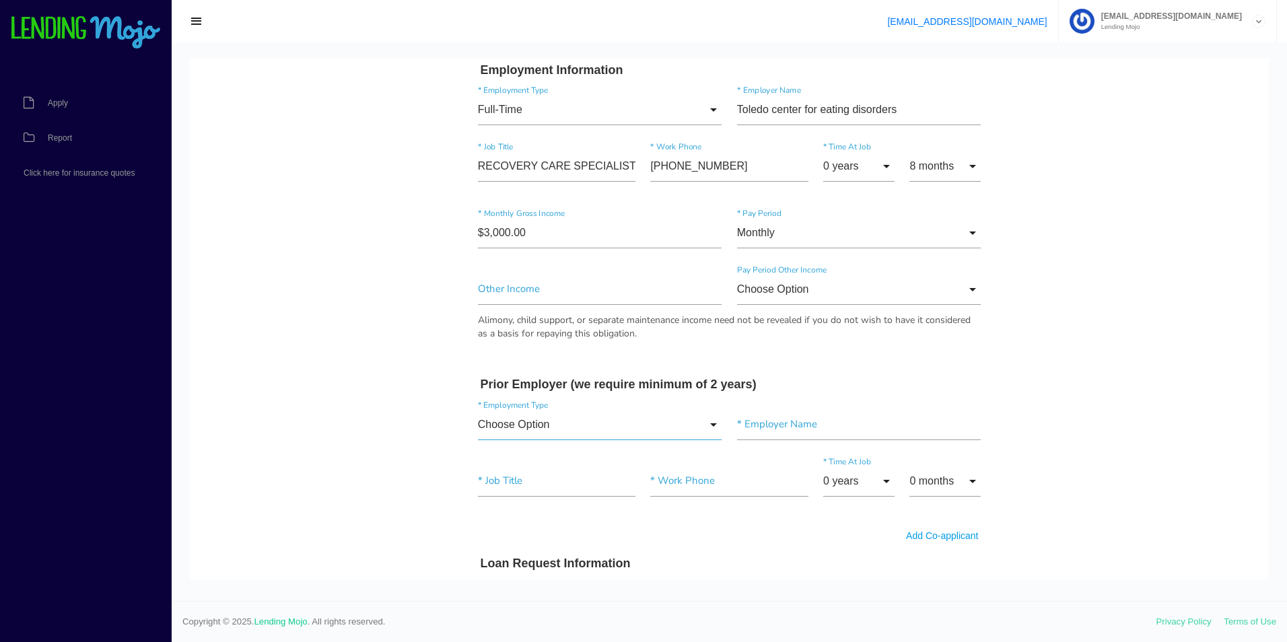
click at [619, 418] on input "Choose Option" at bounding box center [600, 424] width 244 height 31
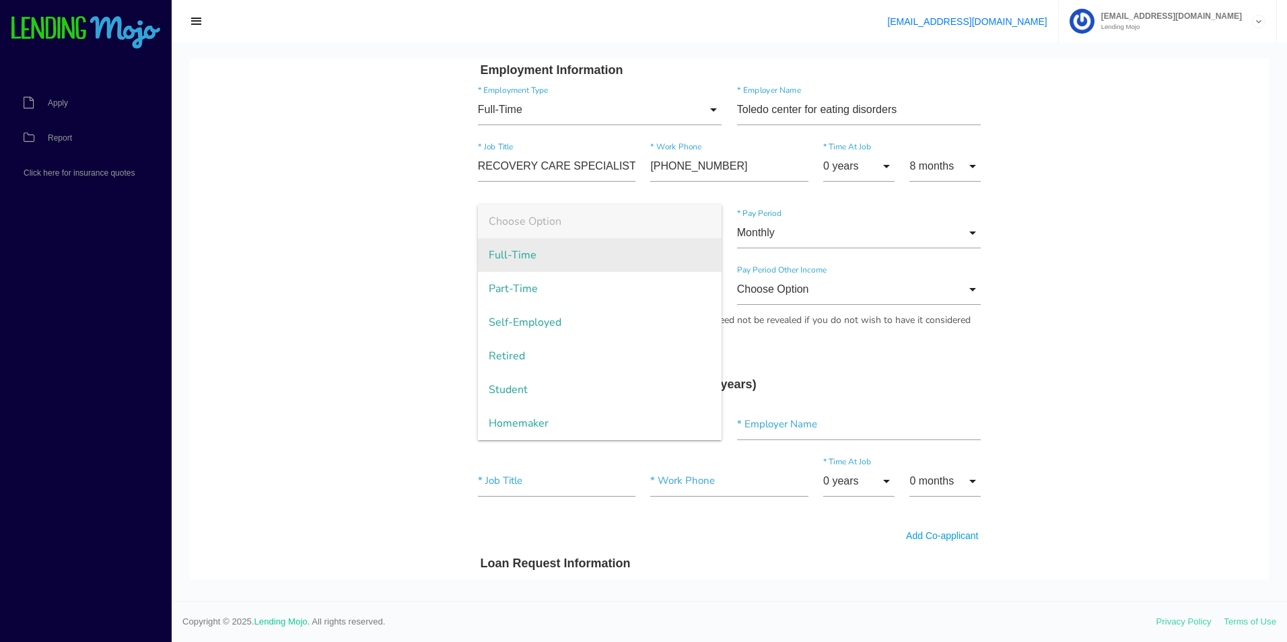
click at [553, 248] on span "Full-Time" at bounding box center [600, 255] width 244 height 34
type input "Full-Time"
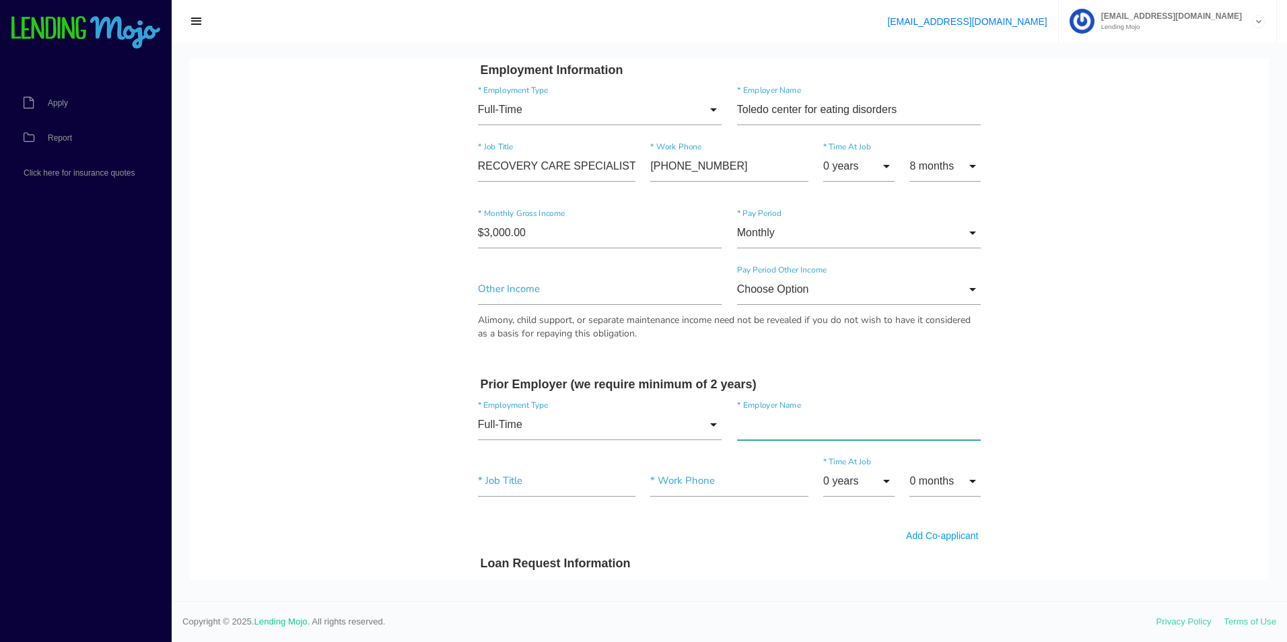
click at [810, 426] on input"] "text" at bounding box center [859, 424] width 244 height 31
type input"] "SONIC"
type input"] "E"
type input"] "S"
type input"] "TEAM MEMBER"
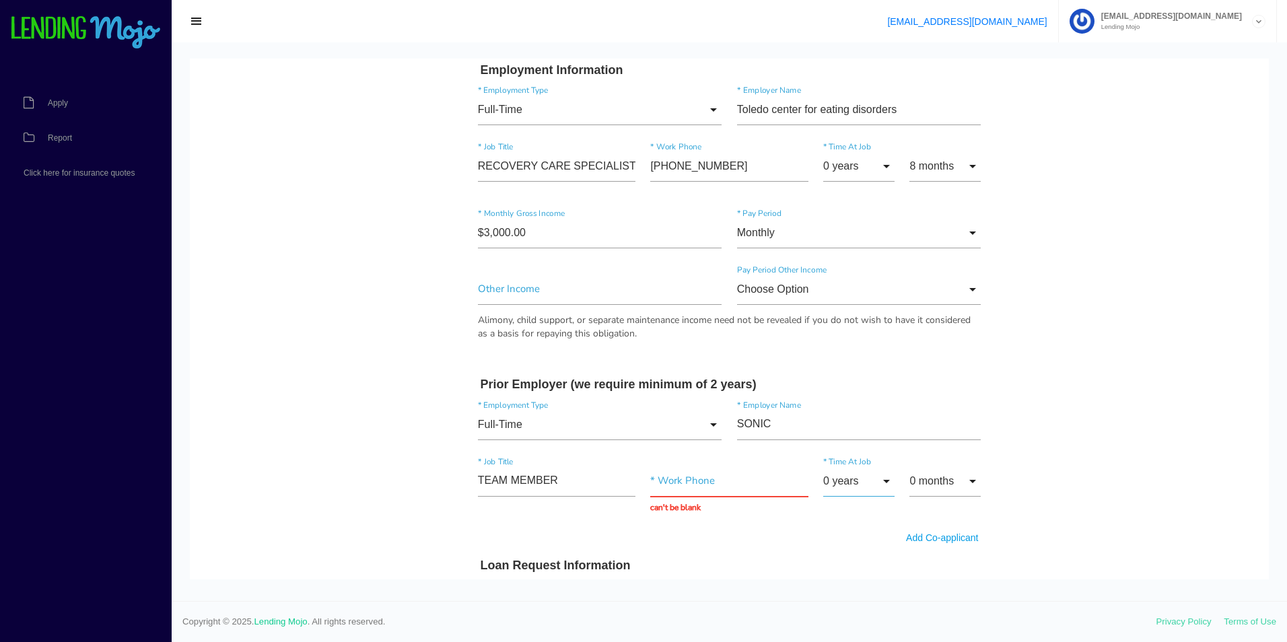
click at [853, 480] on input "0 years" at bounding box center [858, 481] width 71 height 31
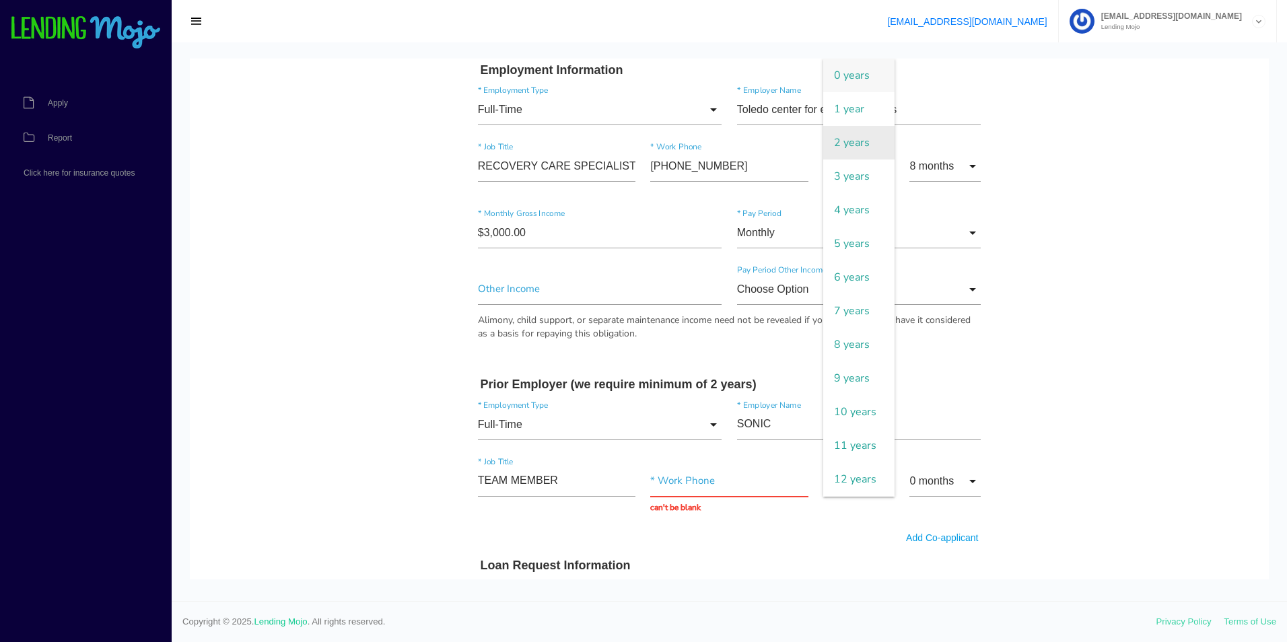
click at [843, 149] on span "2 years" at bounding box center [858, 143] width 71 height 34
type input "2 years"
click at [720, 484] on input "text" at bounding box center [728, 481] width 157 height 31
click at [718, 476] on input "text" at bounding box center [728, 481] width 157 height 31
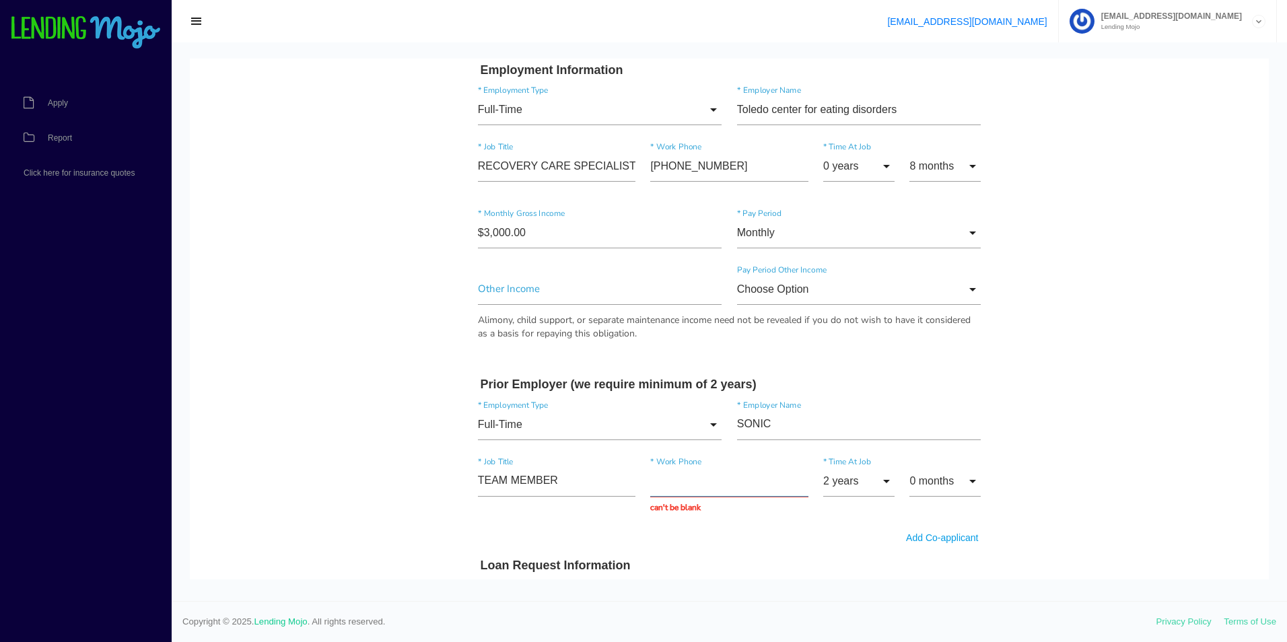
click at [713, 480] on input "text" at bounding box center [728, 481] width 157 height 31
paste input "(419) 872-1600"
type input "(419) 872-1600"
click at [1086, 480] on body "Quick, Secure Financing Personalized to You. JAYDEN * First Name Middle Name DE…" at bounding box center [729, 355] width 1079 height 1939
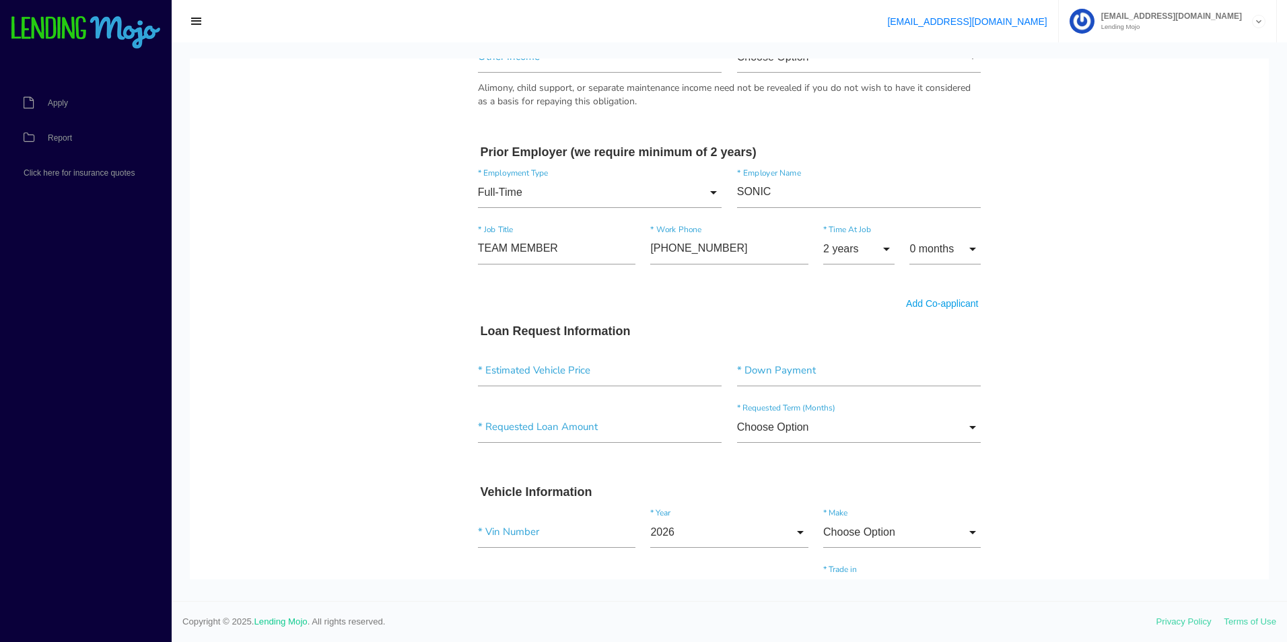
scroll to position [942, 0]
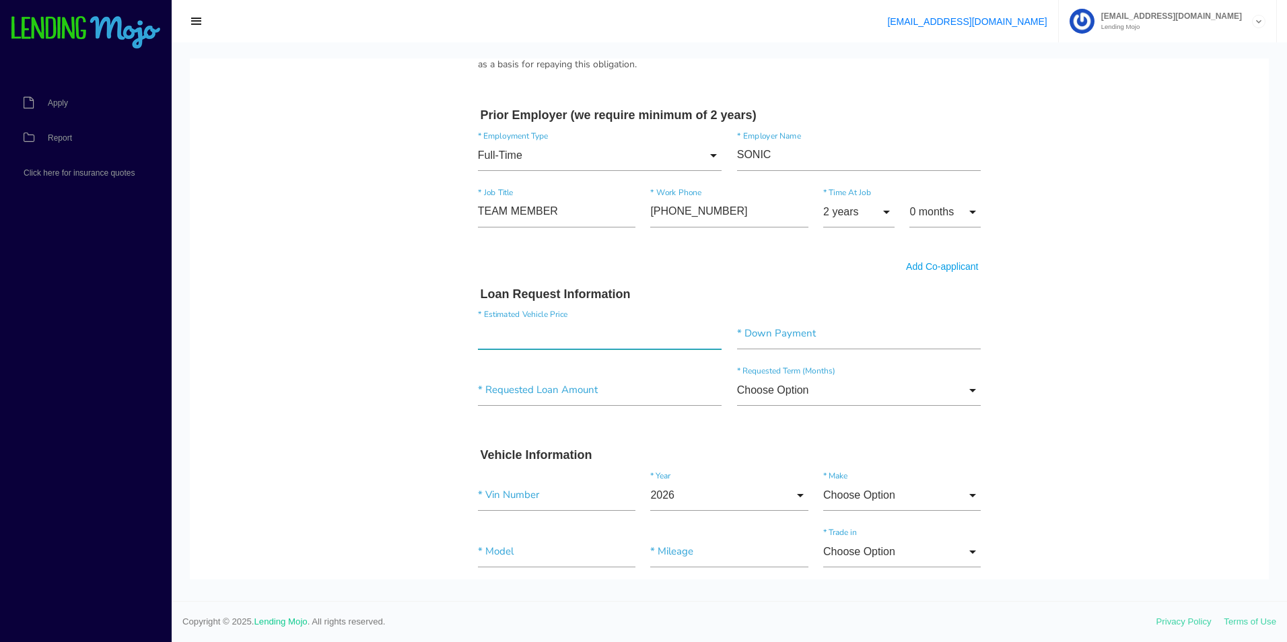
click at [534, 343] on input"] "text" at bounding box center [600, 333] width 244 height 31
type input"] "$15,000.00"
type input"] "$1,000.00"
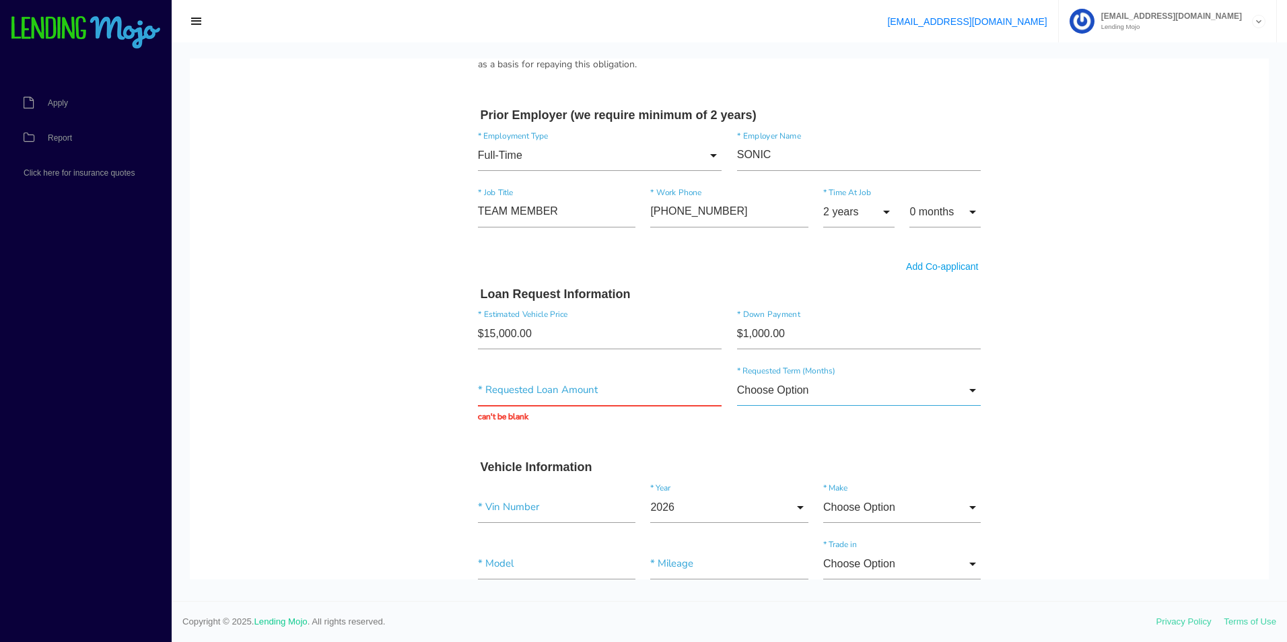
click at [856, 398] on input "Choose Option" at bounding box center [859, 390] width 244 height 31
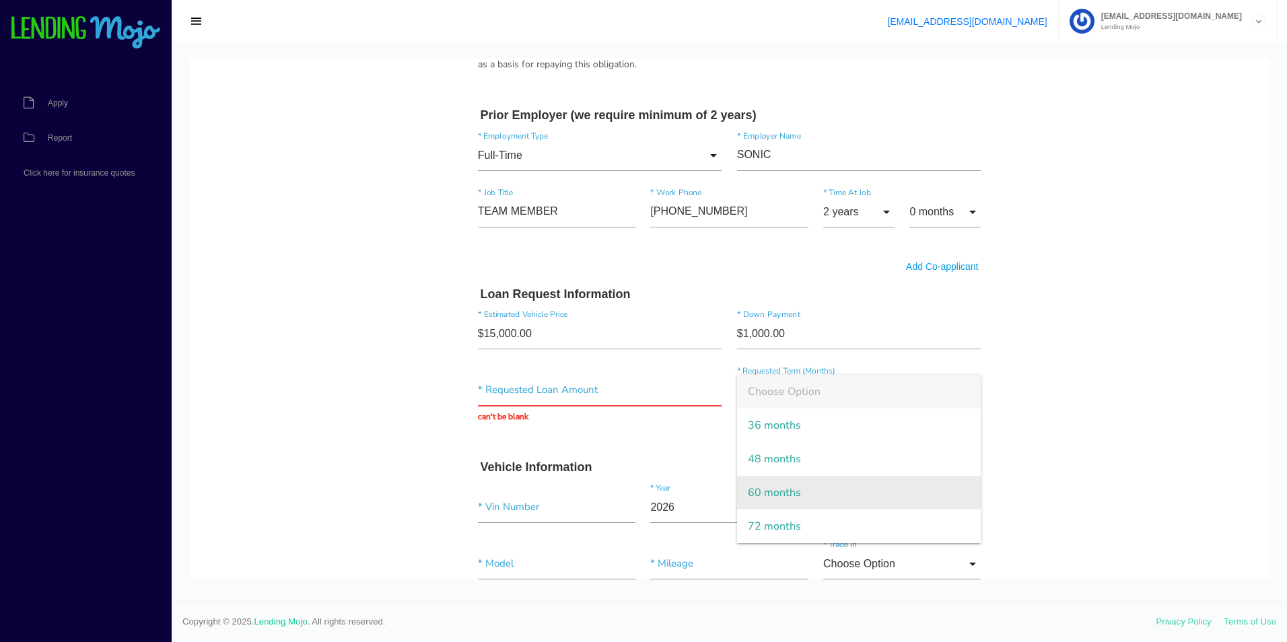
click at [830, 495] on span "60 months" at bounding box center [859, 493] width 244 height 34
type input "60 months"
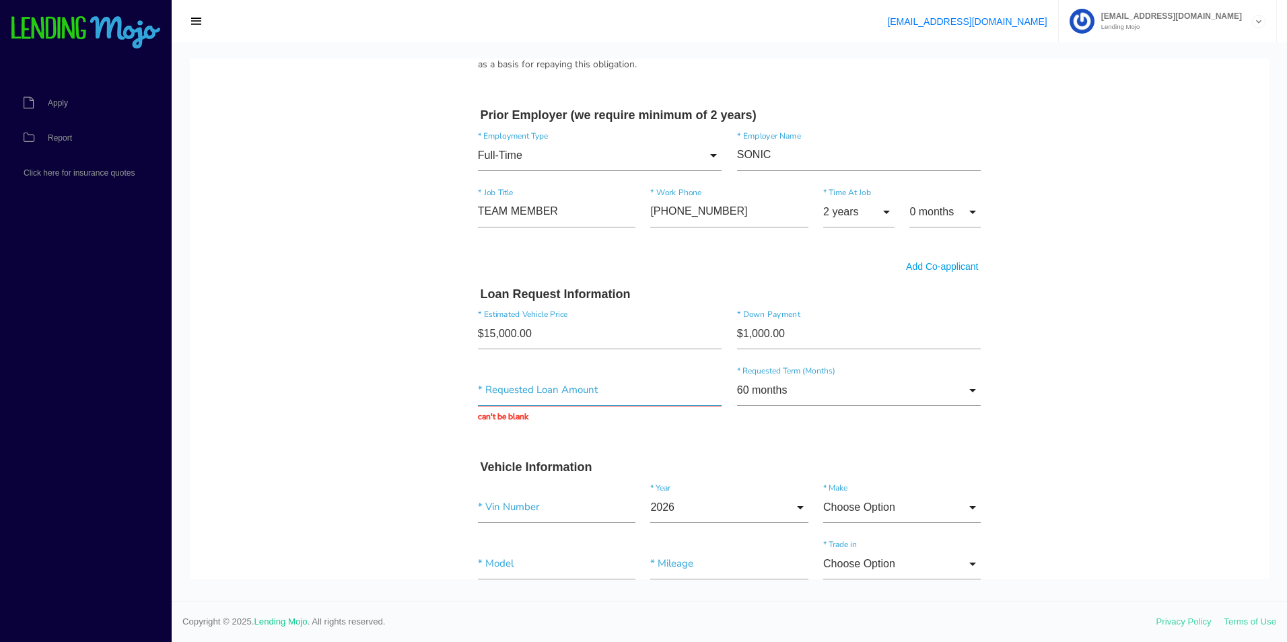
click at [496, 395] on input "text" at bounding box center [600, 390] width 244 height 31
click at [674, 390] on input "text" at bounding box center [600, 390] width 244 height 31
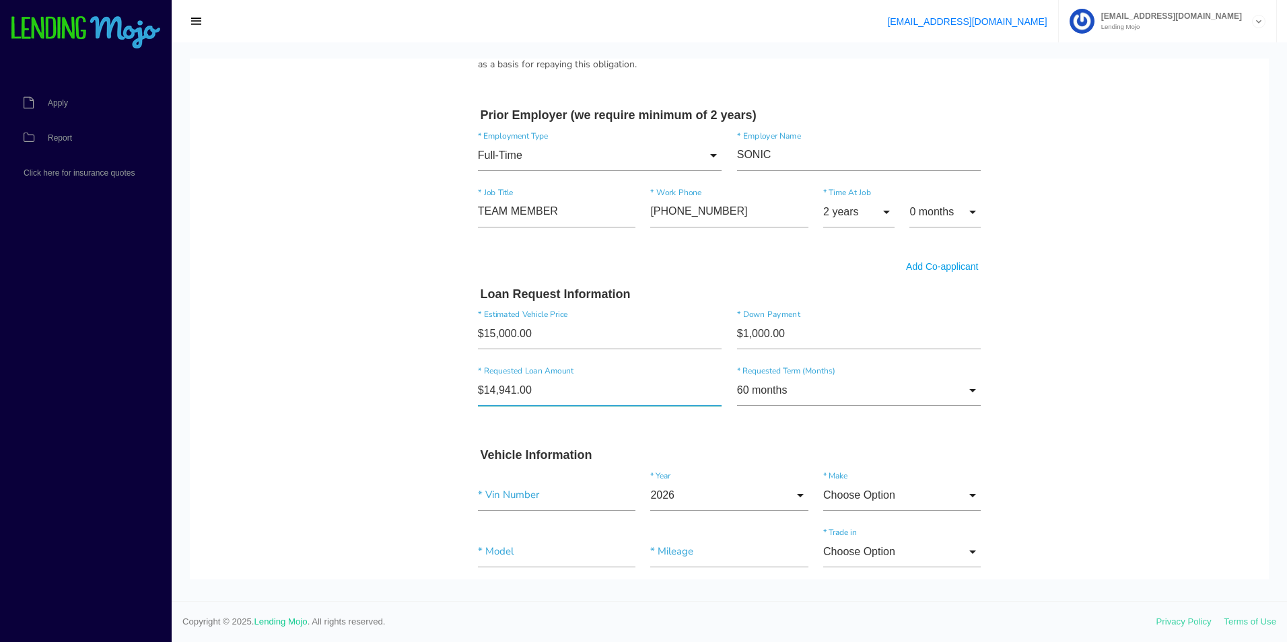
click at [624, 398] on input"] "$14,941.00" at bounding box center [600, 390] width 244 height 31
type input"] "$14,941.80"
click at [784, 336] on input"] "$1,000.00" at bounding box center [859, 333] width 244 height 31
type input"] "$1,500.00"
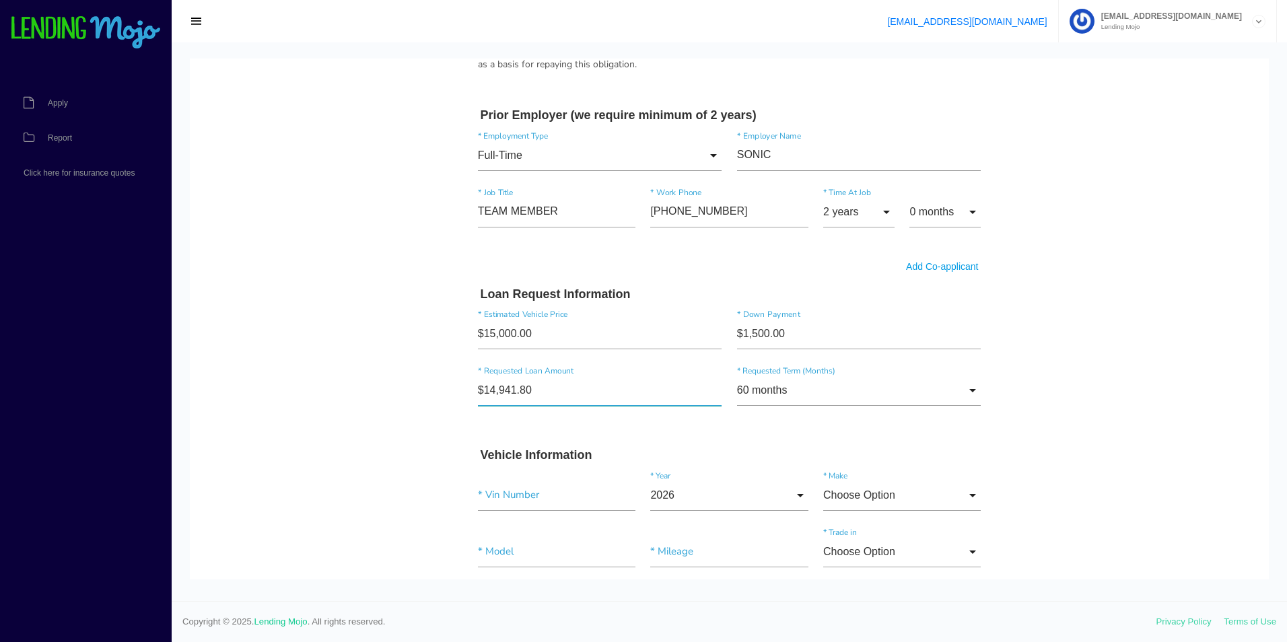
click at [495, 396] on input"] "$14,941.80" at bounding box center [600, 390] width 244 height 31
click at [505, 392] on input"] "$14,941.80" at bounding box center [600, 390] width 244 height 31
type input"] "$14,441.80"
drag, startPoint x: 1182, startPoint y: 280, endPoint x: 1152, endPoint y: 263, distance: 34.6
click at [1180, 279] on body "Quick, Secure Financing Personalized to You. JAYDEN * First Name Middle Name DE…" at bounding box center [729, 85] width 1079 height 1939
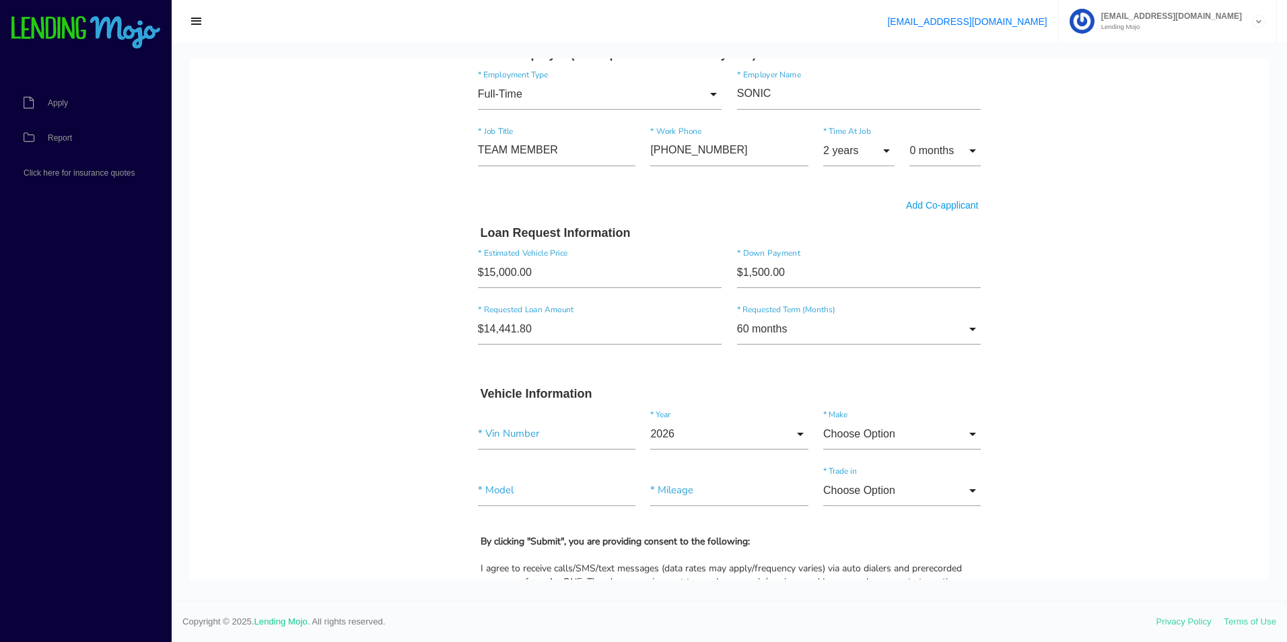
scroll to position [1077, 0]
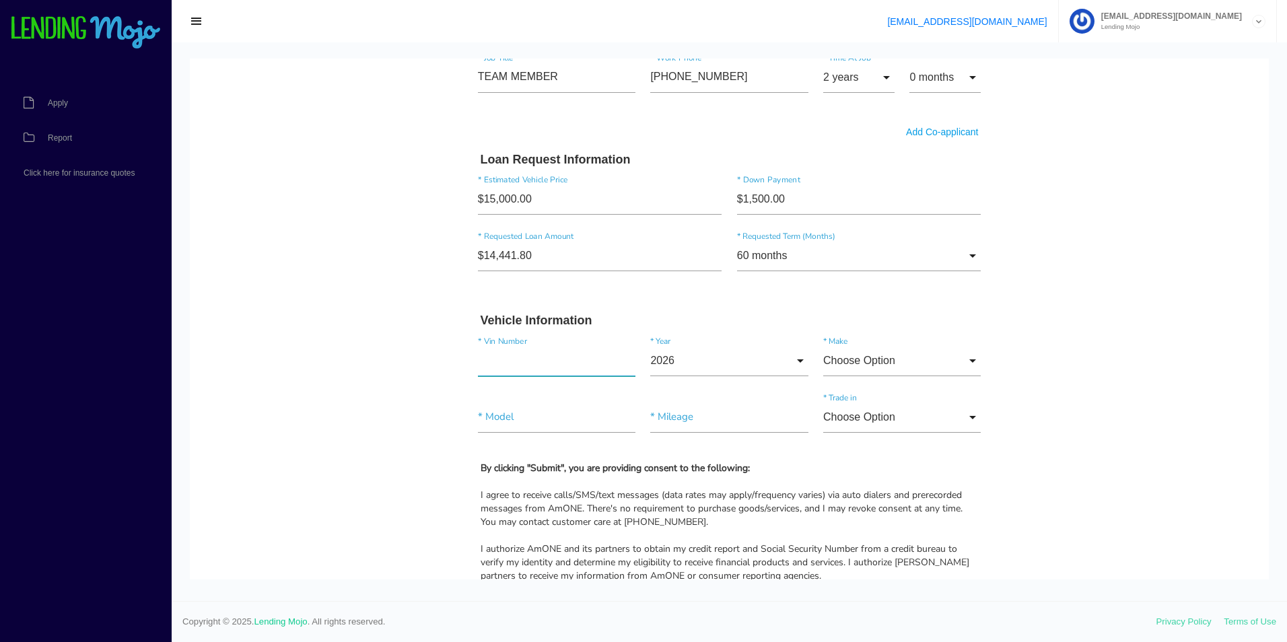
click at [566, 371] on input"] "text" at bounding box center [556, 360] width 157 height 31
paste input"] "[US_VEHICLE_IDENTIFICATION_NUMBER]"
type input"] "[US_VEHICLE_IDENTIFICATION_NUMBER]"
click at [776, 359] on input "2026" at bounding box center [728, 360] width 157 height 31
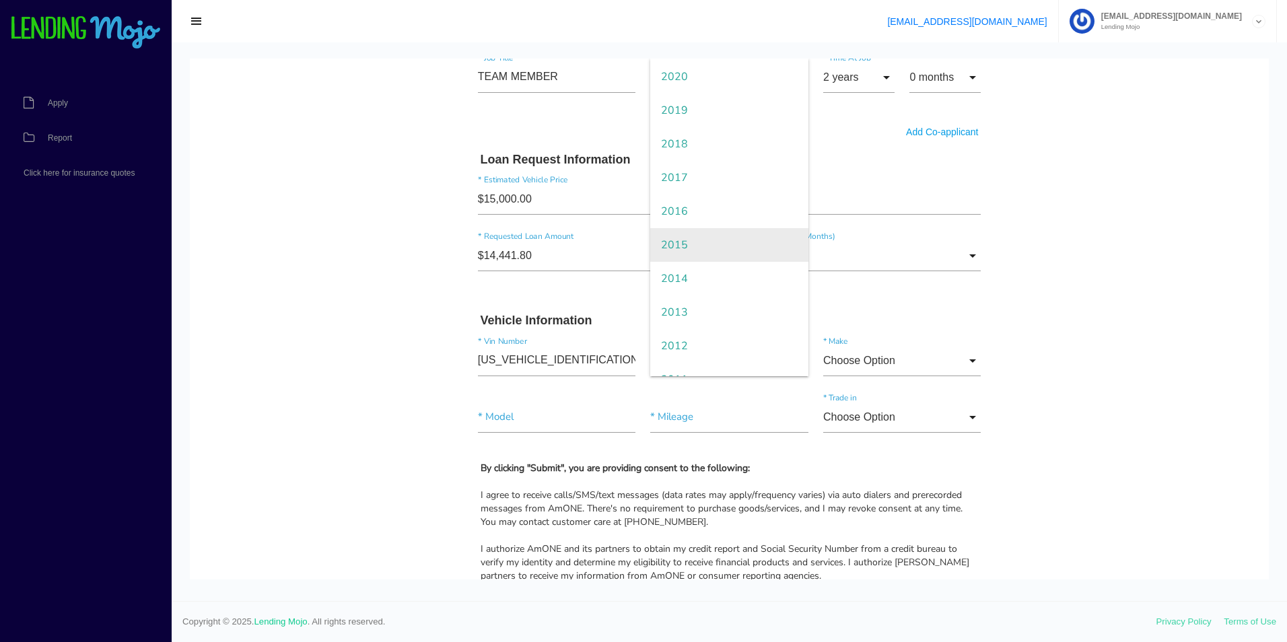
scroll to position [202, 0]
click at [686, 247] on span "2015" at bounding box center [728, 244] width 157 height 34
type input "2015"
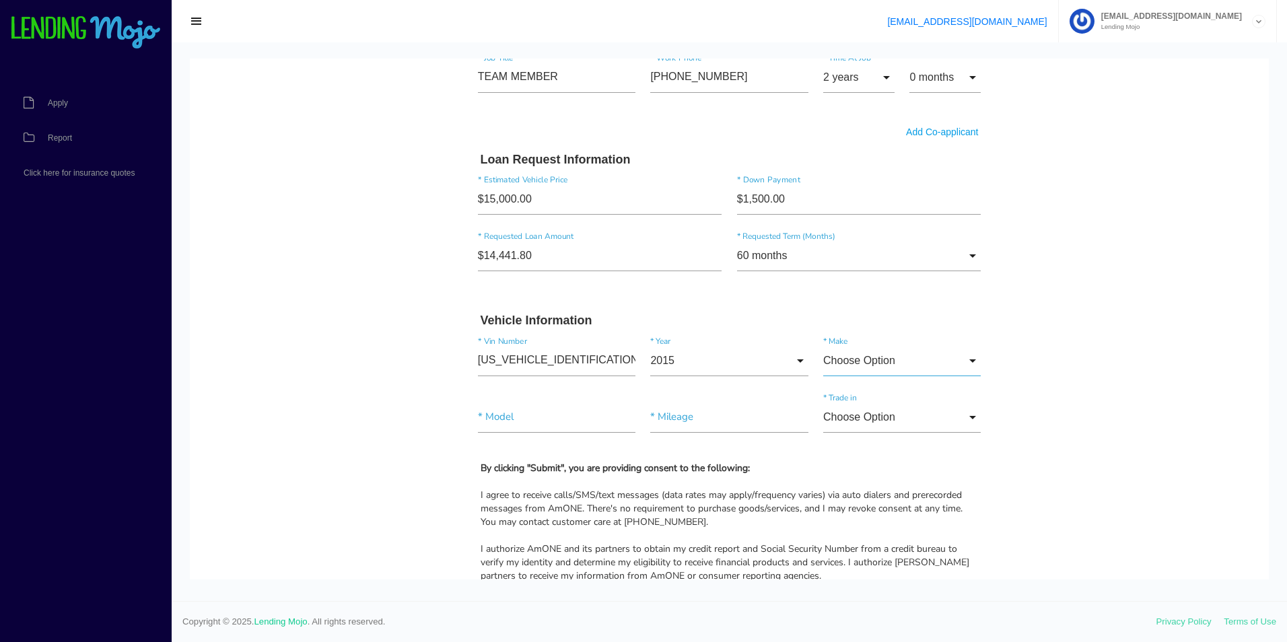
click at [851, 348] on input "Choose Option" at bounding box center [901, 360] width 157 height 31
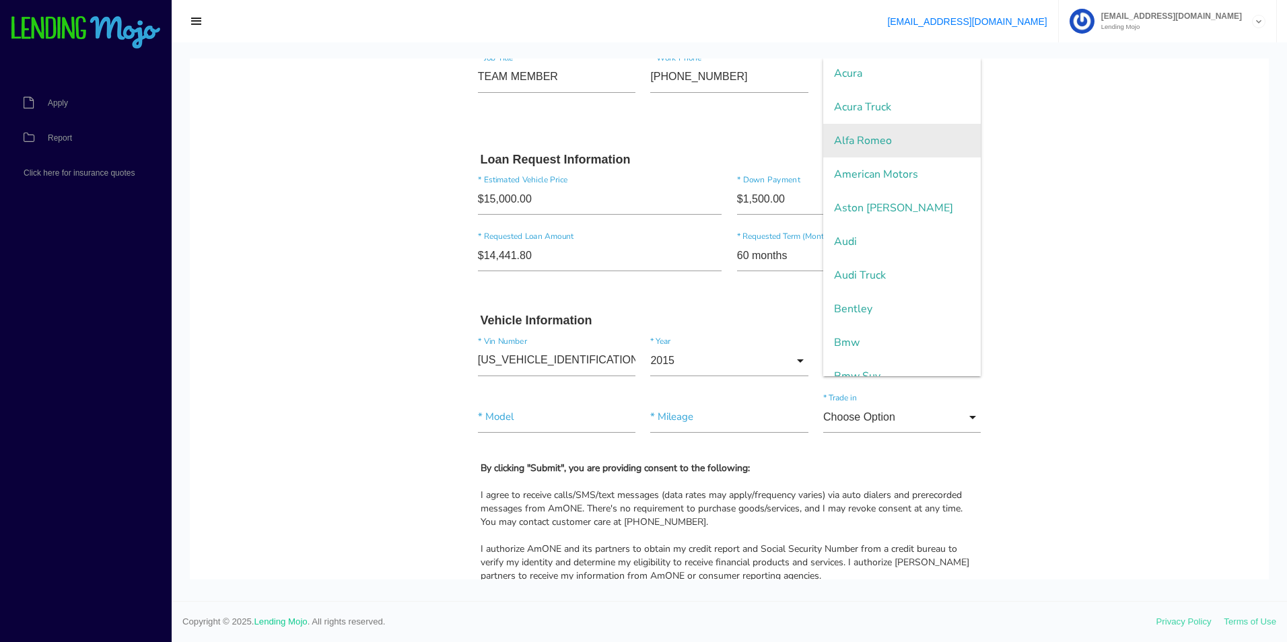
scroll to position [67, 0]
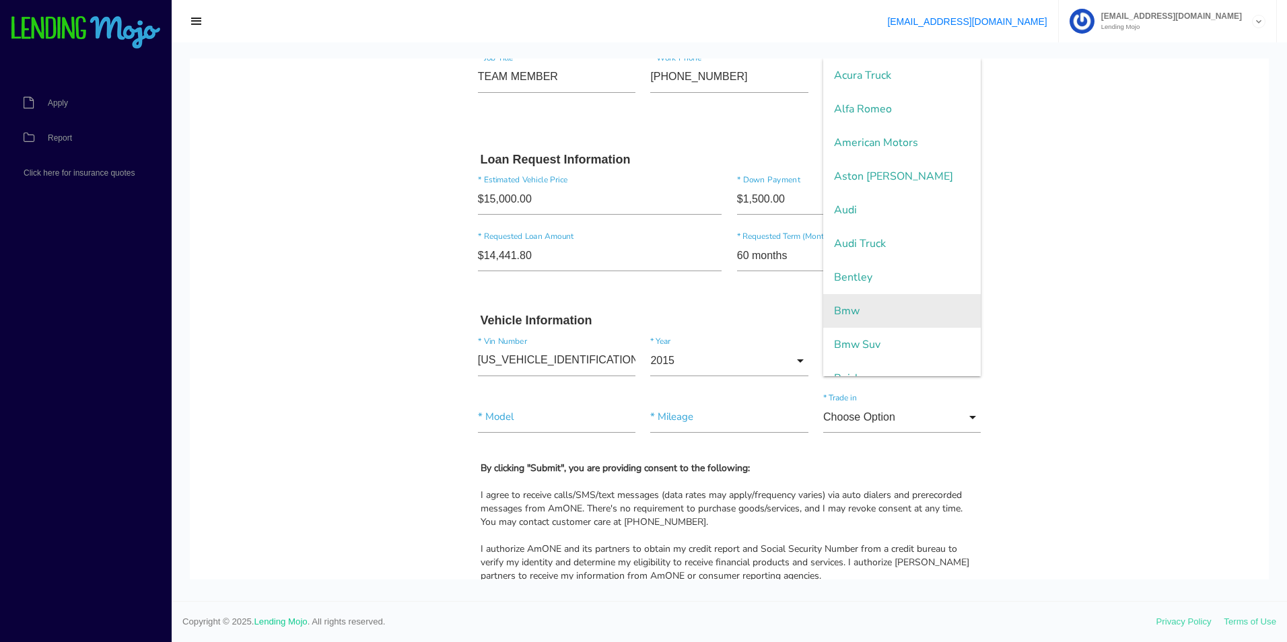
click at [862, 316] on span "Bmw" at bounding box center [901, 311] width 157 height 34
type input "Bmw"
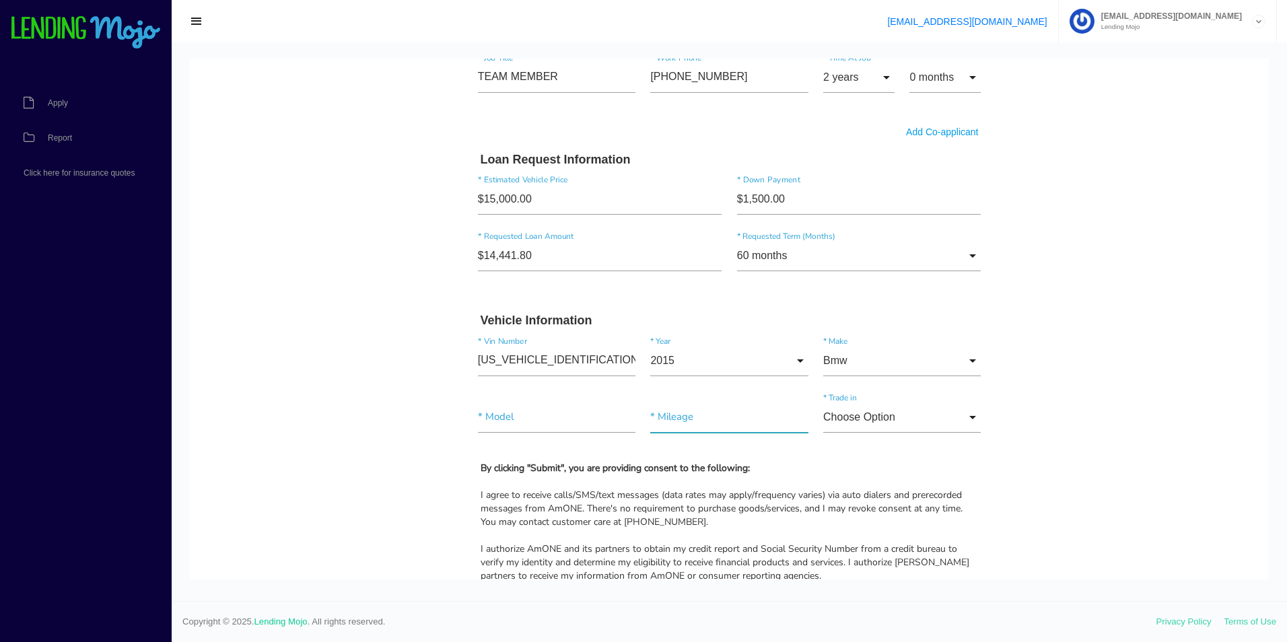
click at [650, 423] on input"] "text" at bounding box center [728, 417] width 157 height 31
type input"] "89,463"
click at [563, 408] on input"] "text" at bounding box center [556, 417] width 157 height 31
type input"] "X4"
click at [939, 405] on input "Choose Option" at bounding box center [901, 417] width 157 height 31
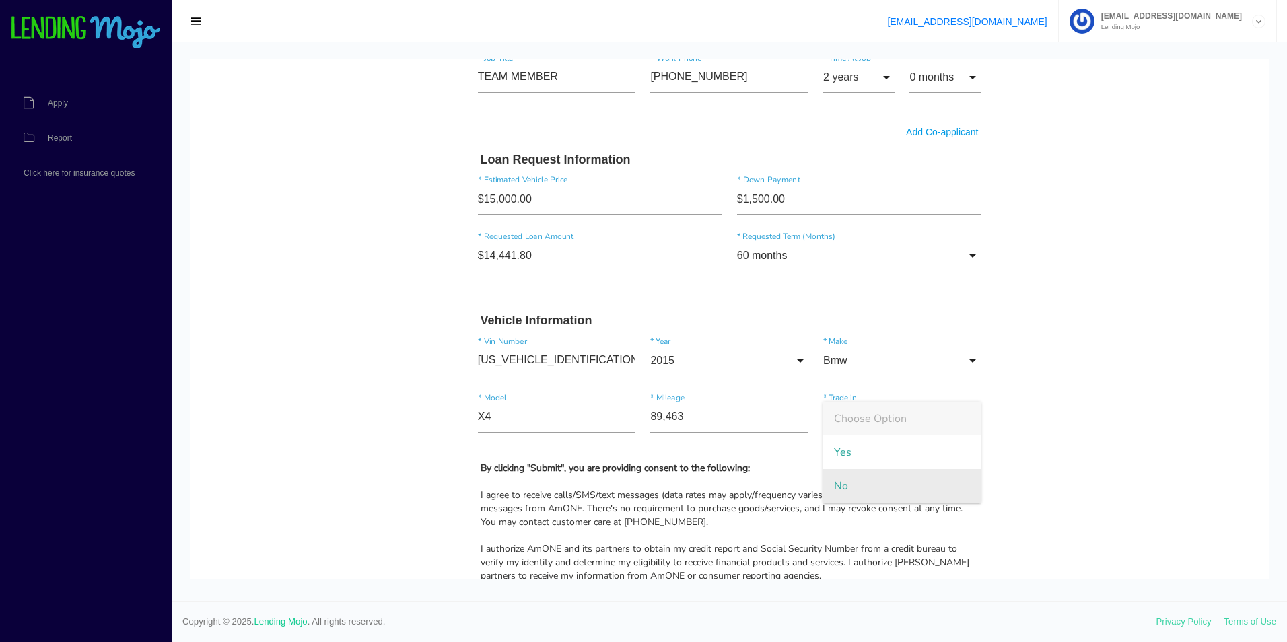
click at [834, 484] on span "No" at bounding box center [901, 486] width 157 height 34
type input "No"
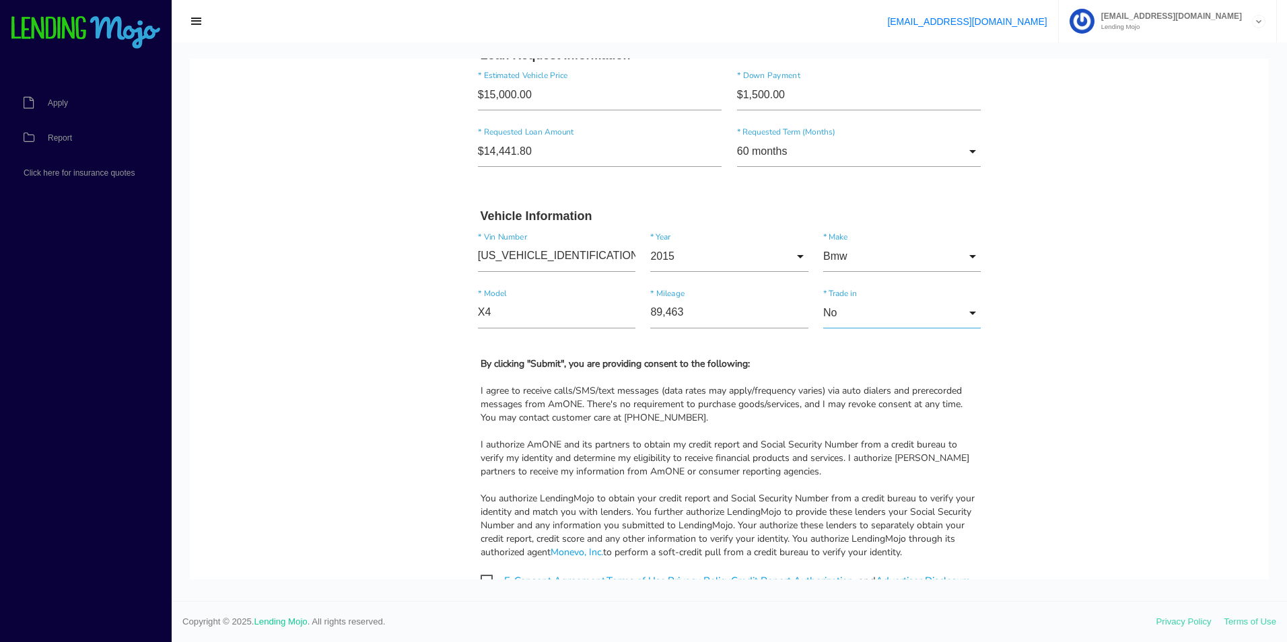
scroll to position [1346, 0]
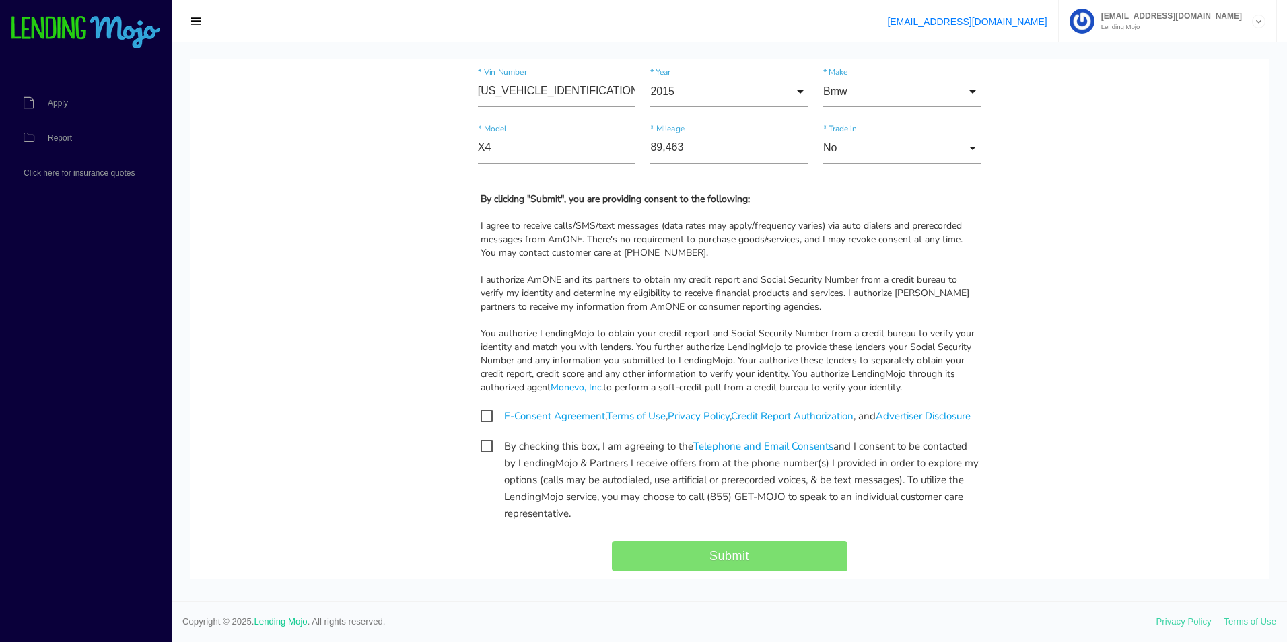
click at [485, 415] on span "E-Consent Agreement , Terms of Use , Privacy Policy , Credit Report Authorizati…" at bounding box center [725, 416] width 490 height 17
checkbox input "true"
click at [480, 455] on span "By checking this box, I am agreeing to the Telephone and Email Consents and I c…" at bounding box center [729, 446] width 498 height 17
checkbox input "true"
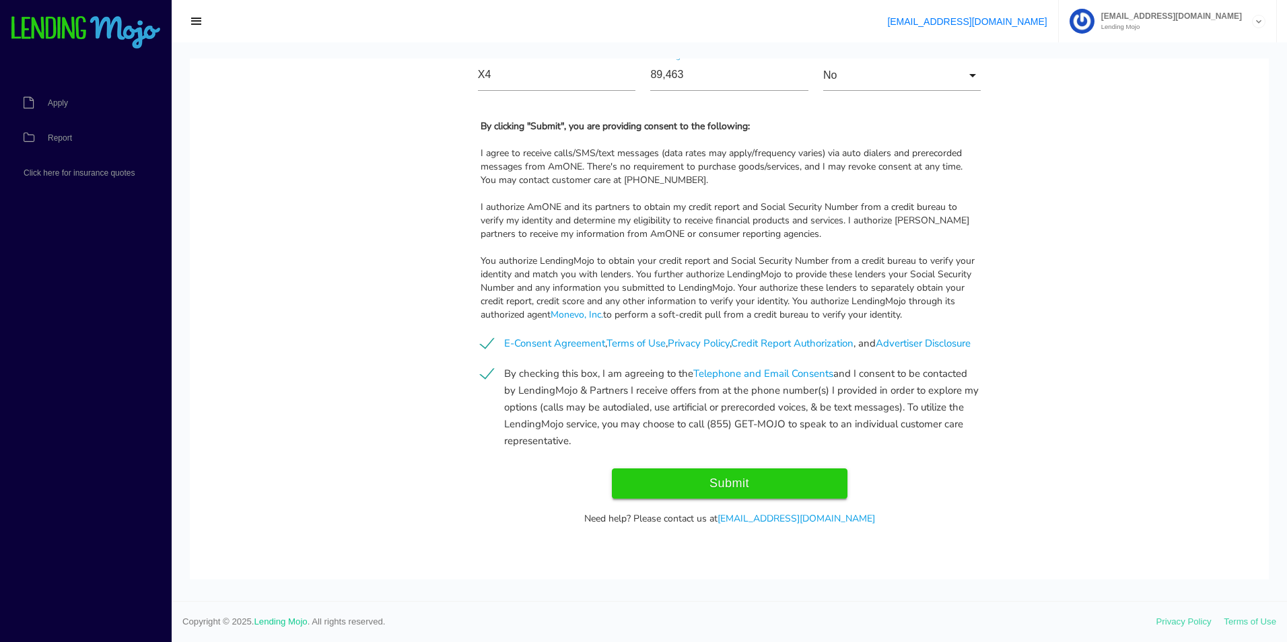
click at [708, 494] on input "Submit" at bounding box center [730, 483] width 236 height 30
type input "Submit"
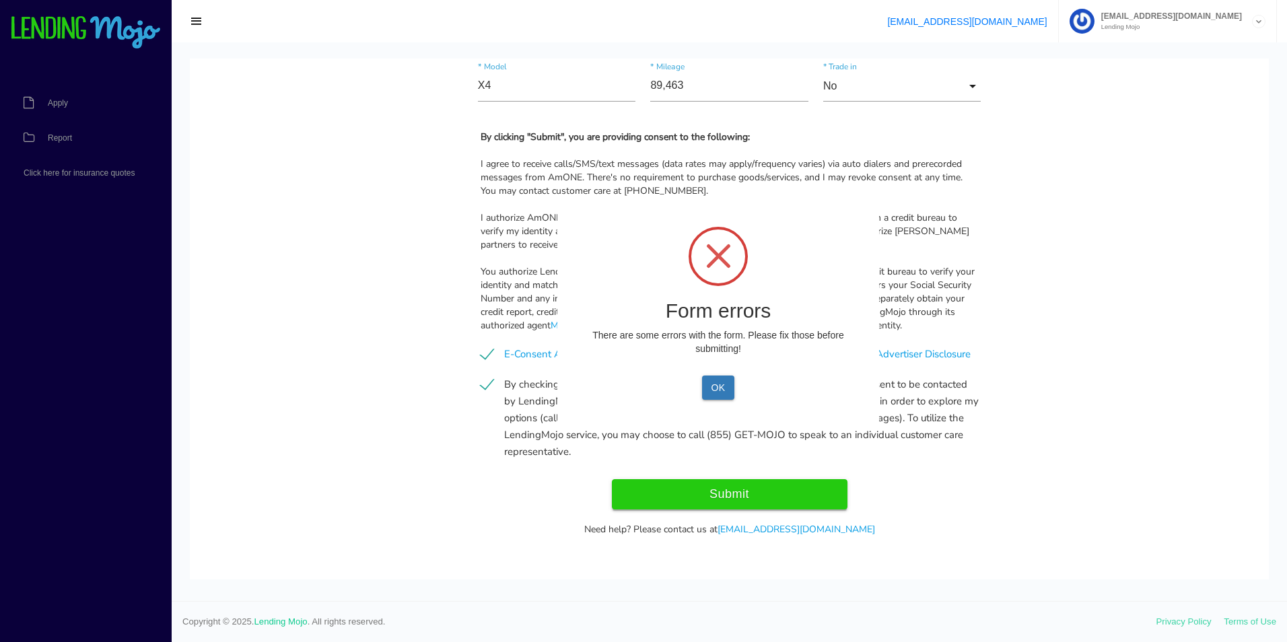
scroll to position [1460, 0]
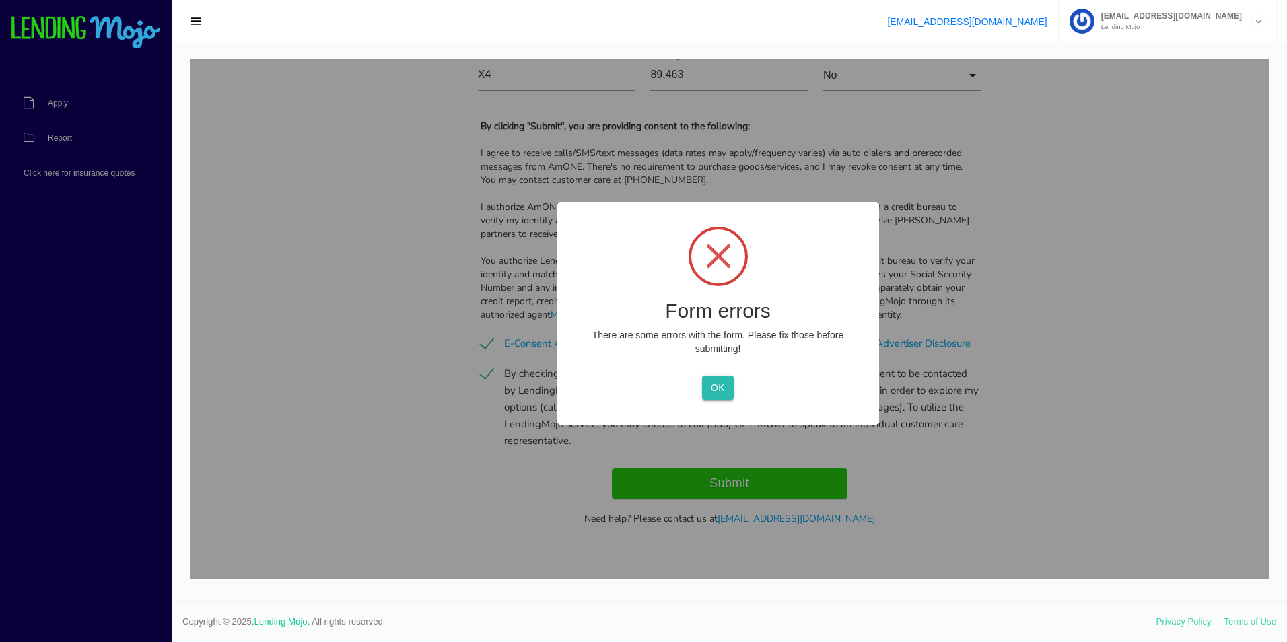
click at [707, 388] on button "OK" at bounding box center [718, 387] width 32 height 24
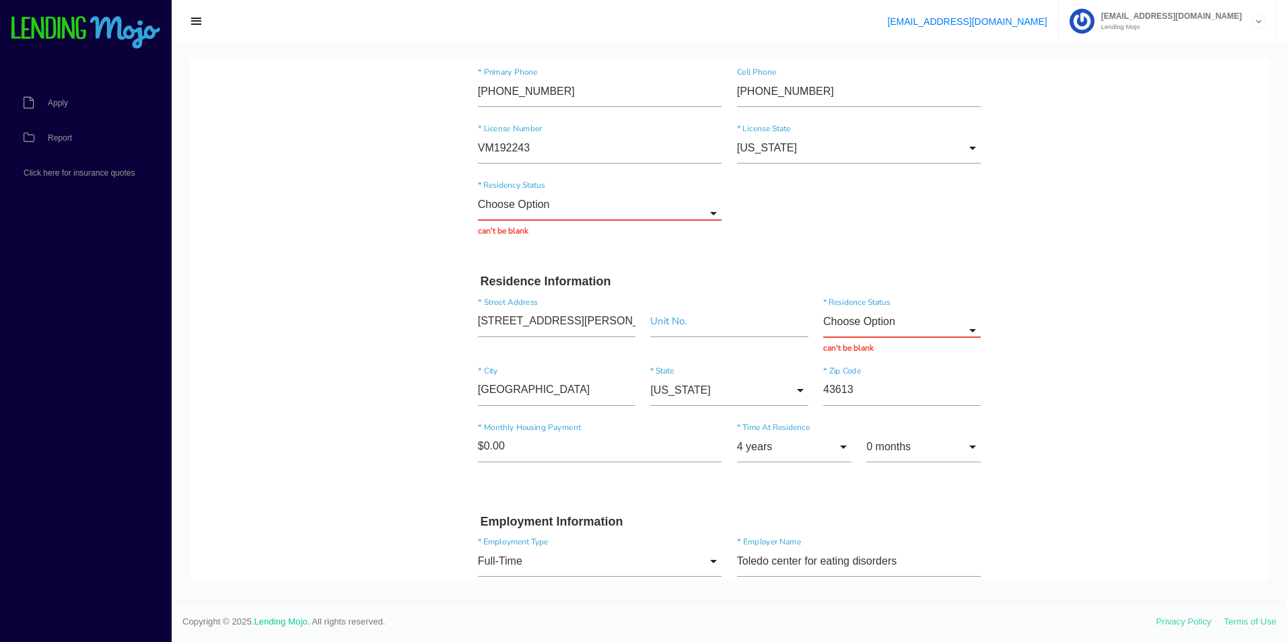
scroll to position [182, 0]
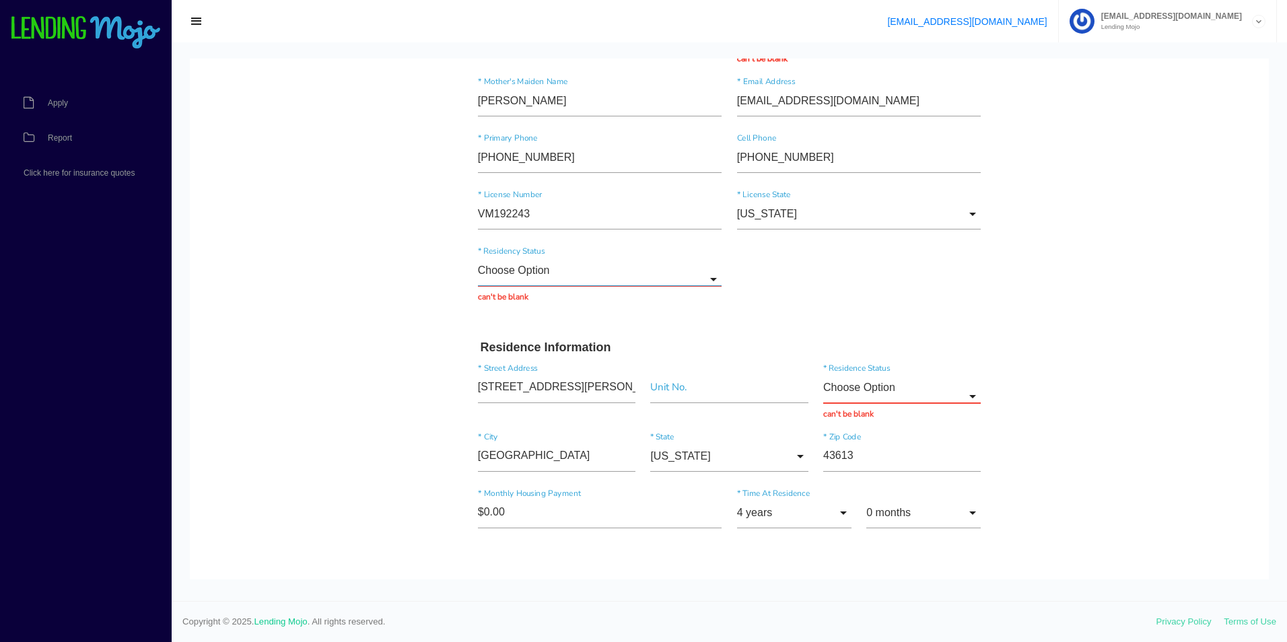
click at [583, 275] on input "Choose Option" at bounding box center [600, 270] width 244 height 31
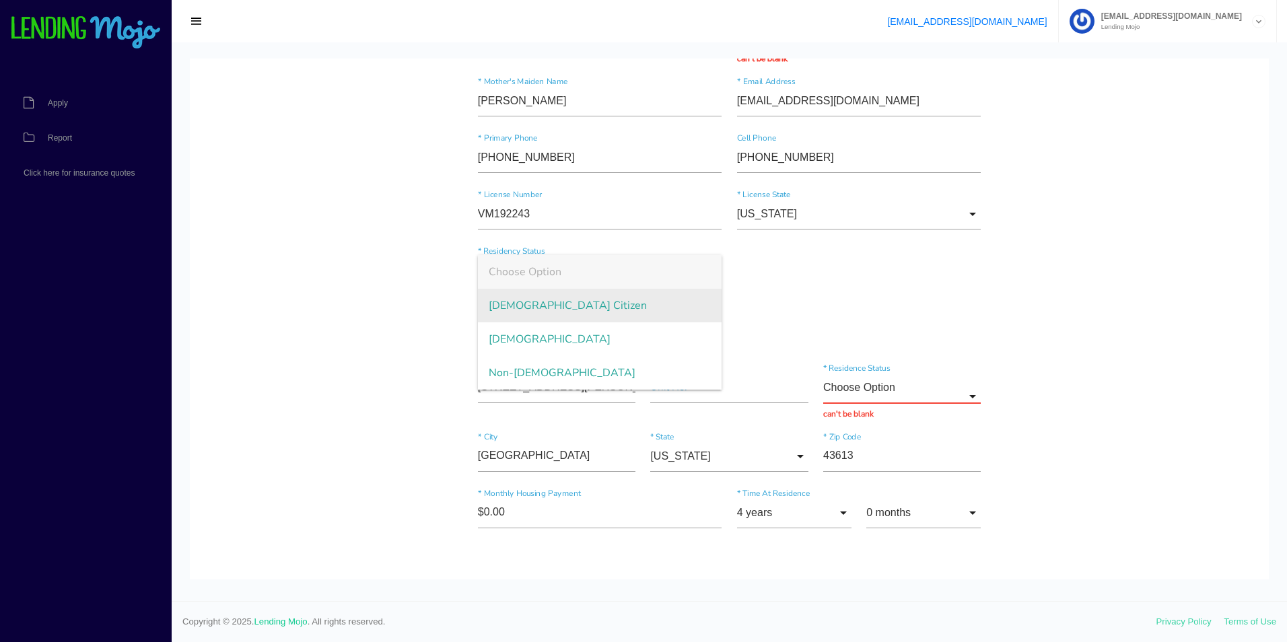
click at [533, 312] on span "US Citizen" at bounding box center [600, 306] width 244 height 34
type input "US Citizen"
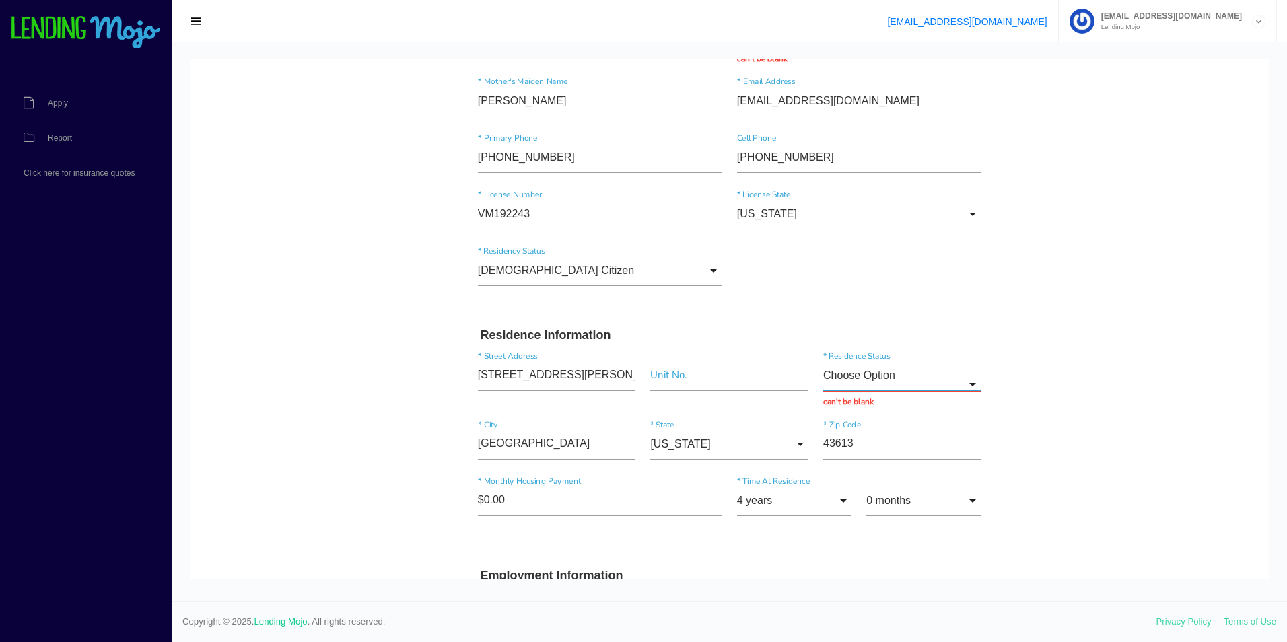
click at [940, 383] on input "Choose Option" at bounding box center [901, 375] width 157 height 31
click at [842, 517] on span "Other" at bounding box center [901, 512] width 157 height 34
type input "Other"
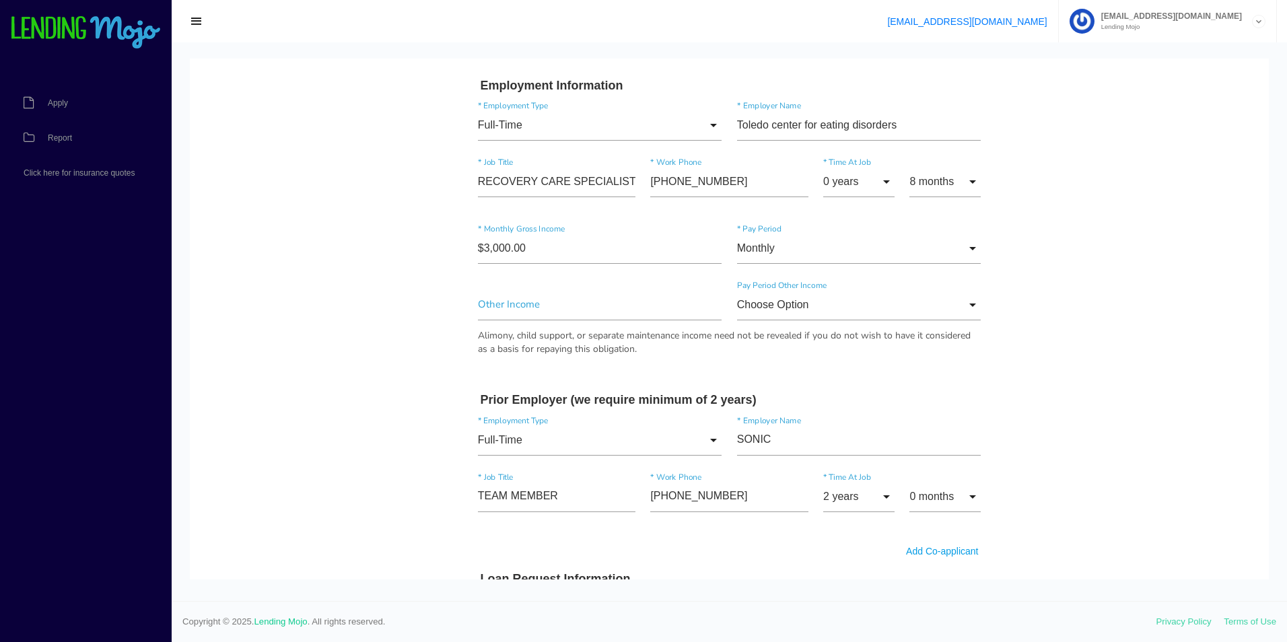
drag, startPoint x: 1015, startPoint y: 317, endPoint x: 1015, endPoint y: 478, distance: 160.8
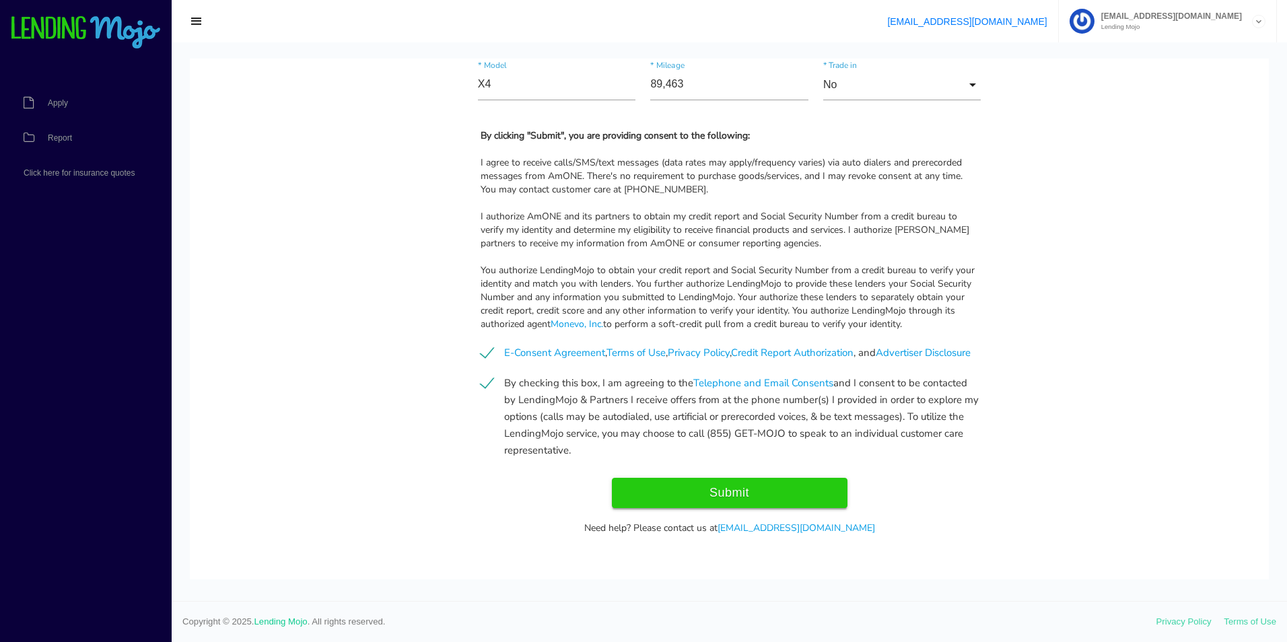
scroll to position [1436, 0]
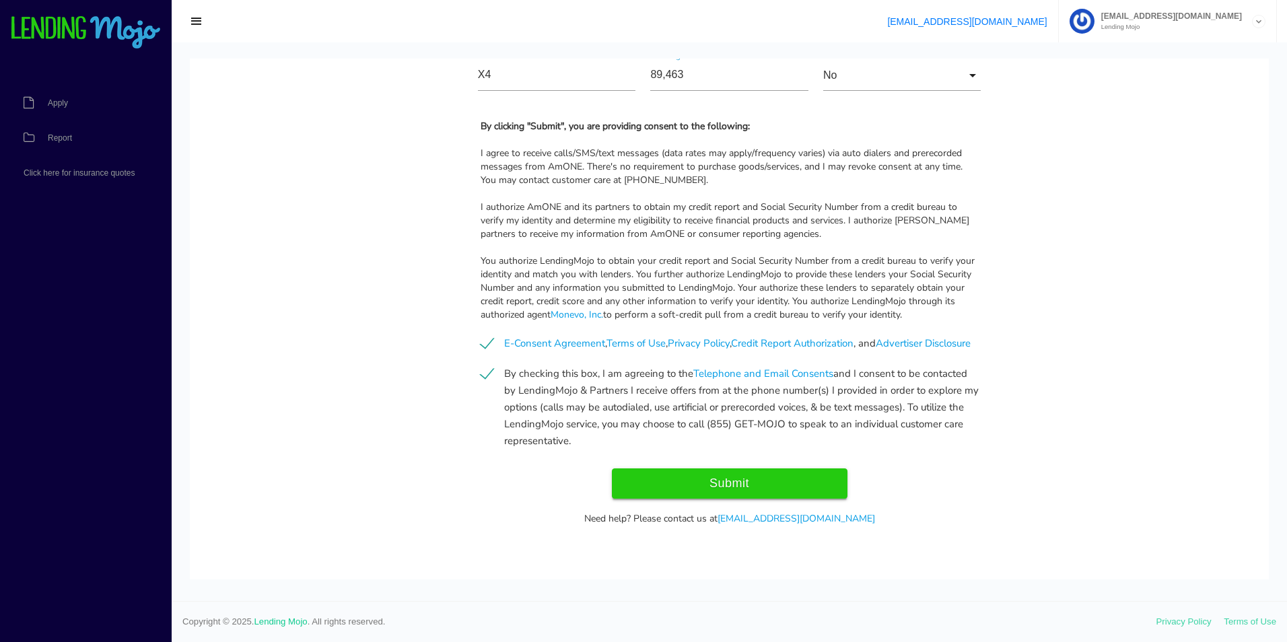
click at [690, 476] on input "Submit" at bounding box center [730, 483] width 236 height 30
type input "Submit"
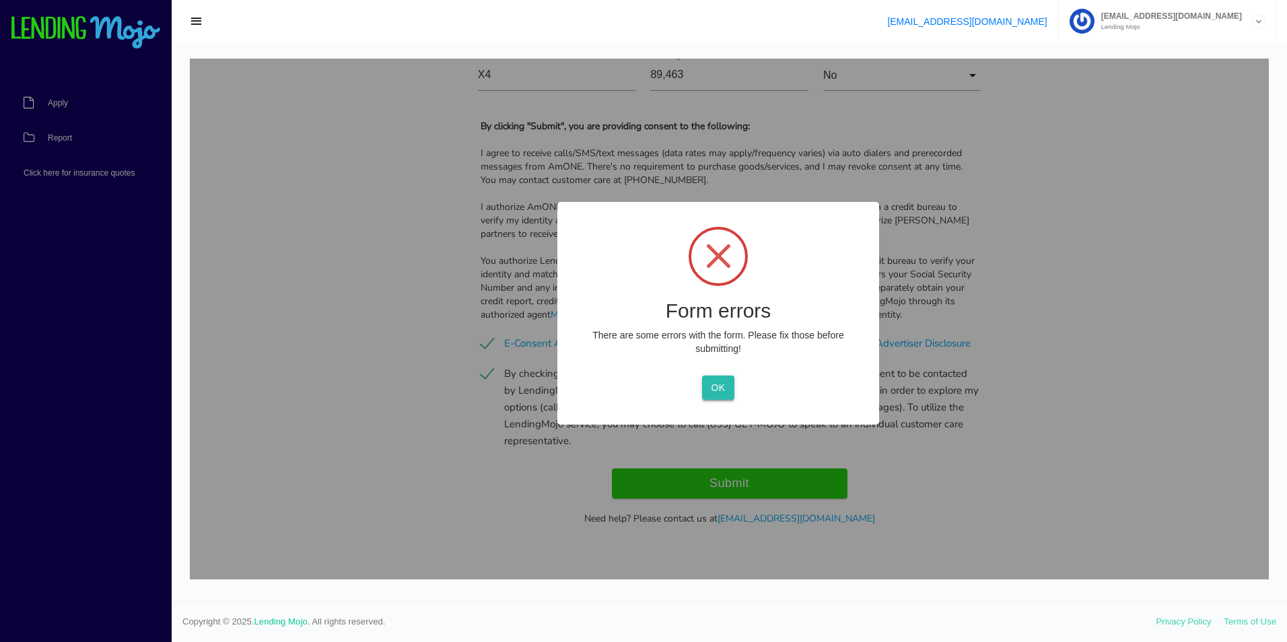
click at [718, 394] on button "OK" at bounding box center [718, 387] width 32 height 24
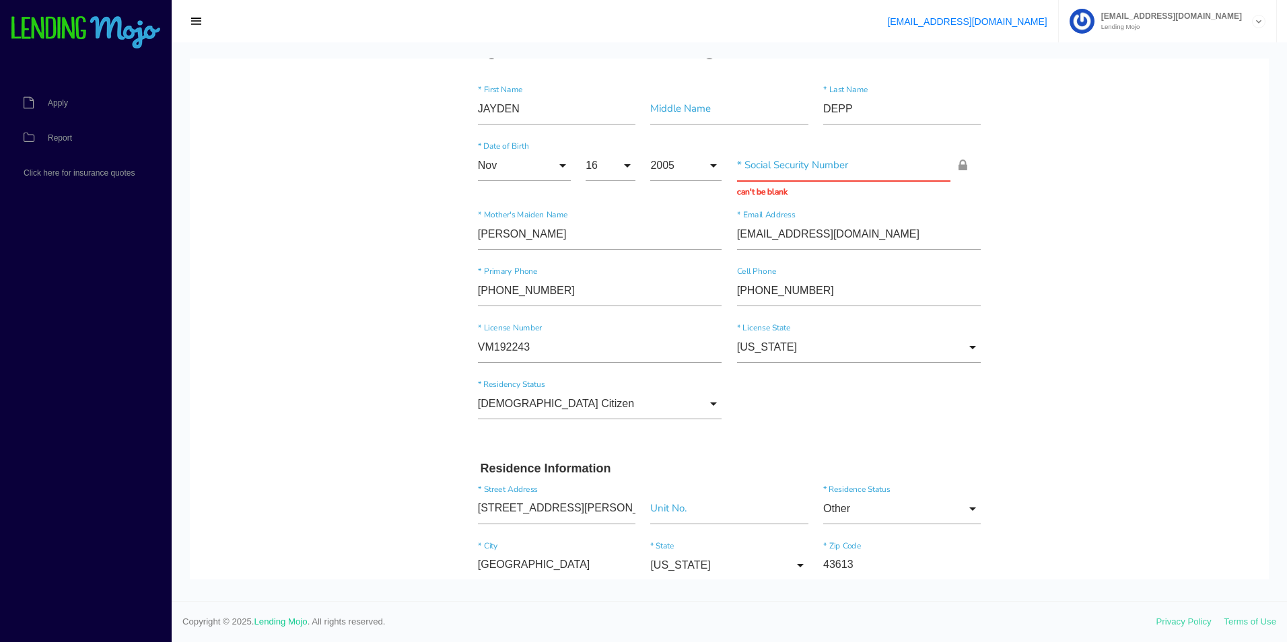
scroll to position [0, 0]
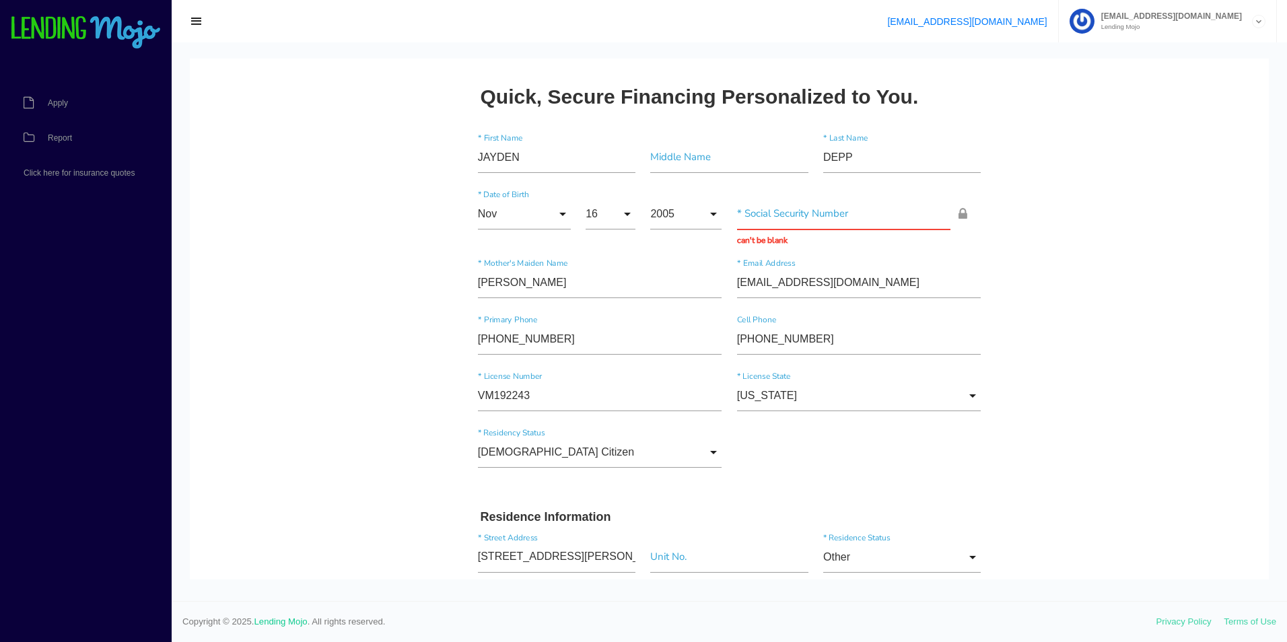
drag, startPoint x: 1093, startPoint y: 427, endPoint x: 1108, endPoint y: 248, distance: 179.6
click at [870, 219] on input "text" at bounding box center [844, 214] width 214 height 31
click at [786, 227] on input "text" at bounding box center [844, 214] width 214 height 31
paste input "289-11-555_"
type input "289-11-5550"
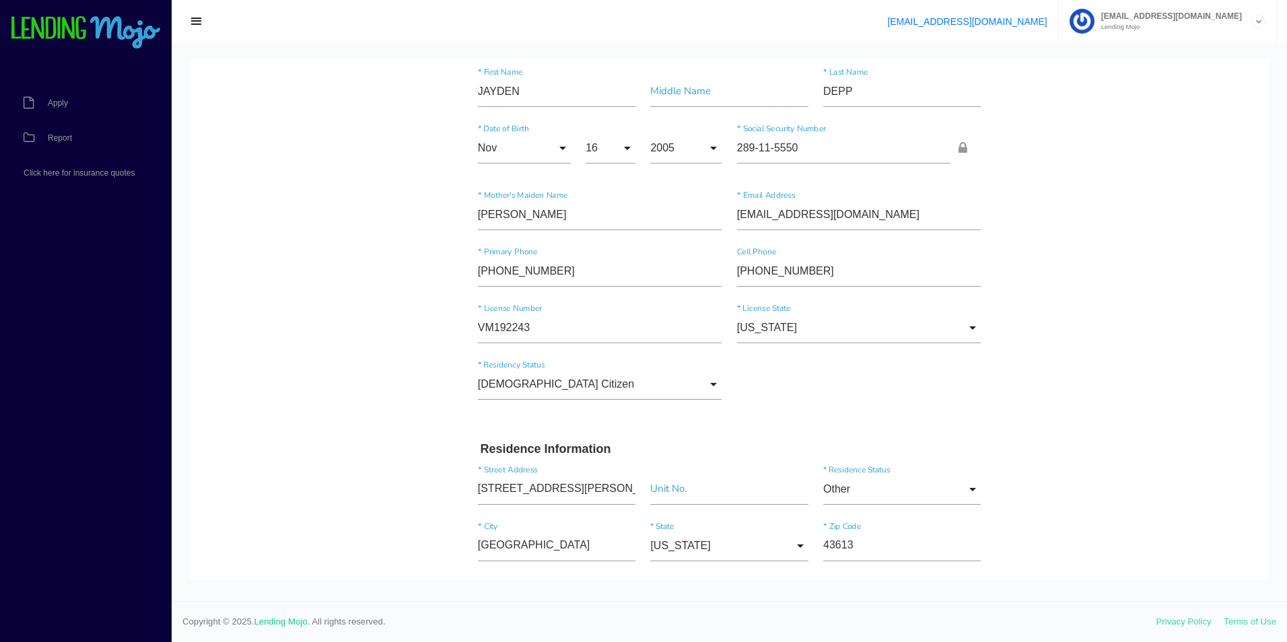
scroll to position [1434, 0]
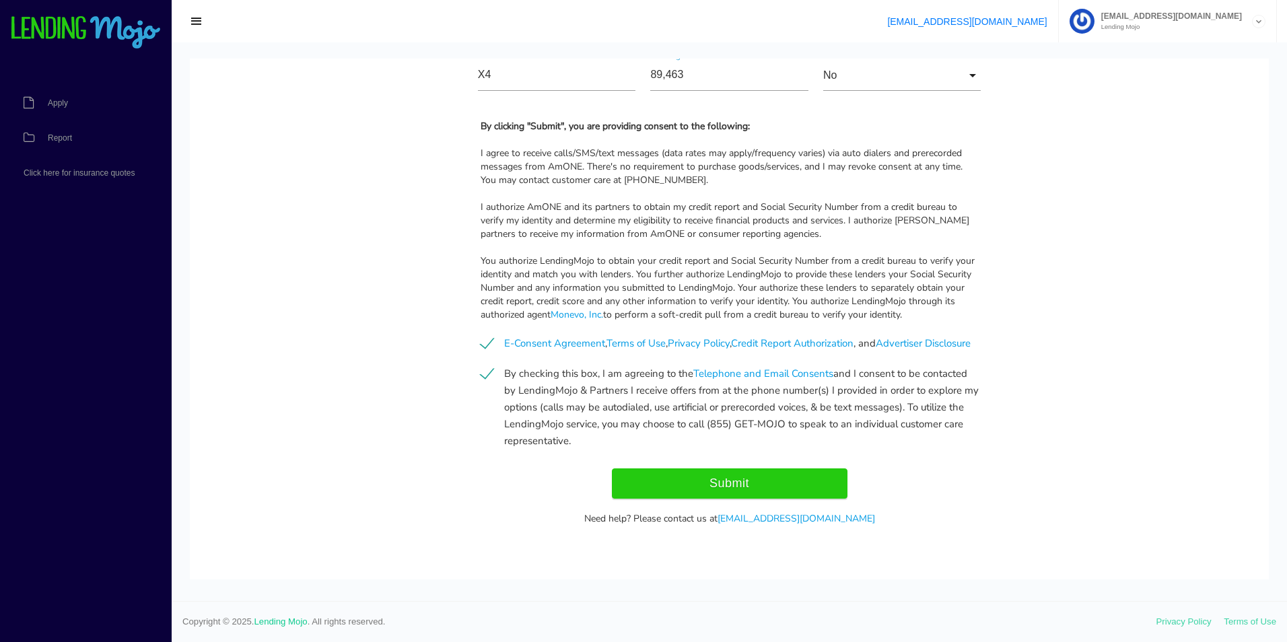
drag, startPoint x: 1046, startPoint y: 145, endPoint x: 960, endPoint y: 425, distance: 292.7
click at [745, 482] on input "Submit" at bounding box center [730, 483] width 236 height 30
type input "Submitting..."
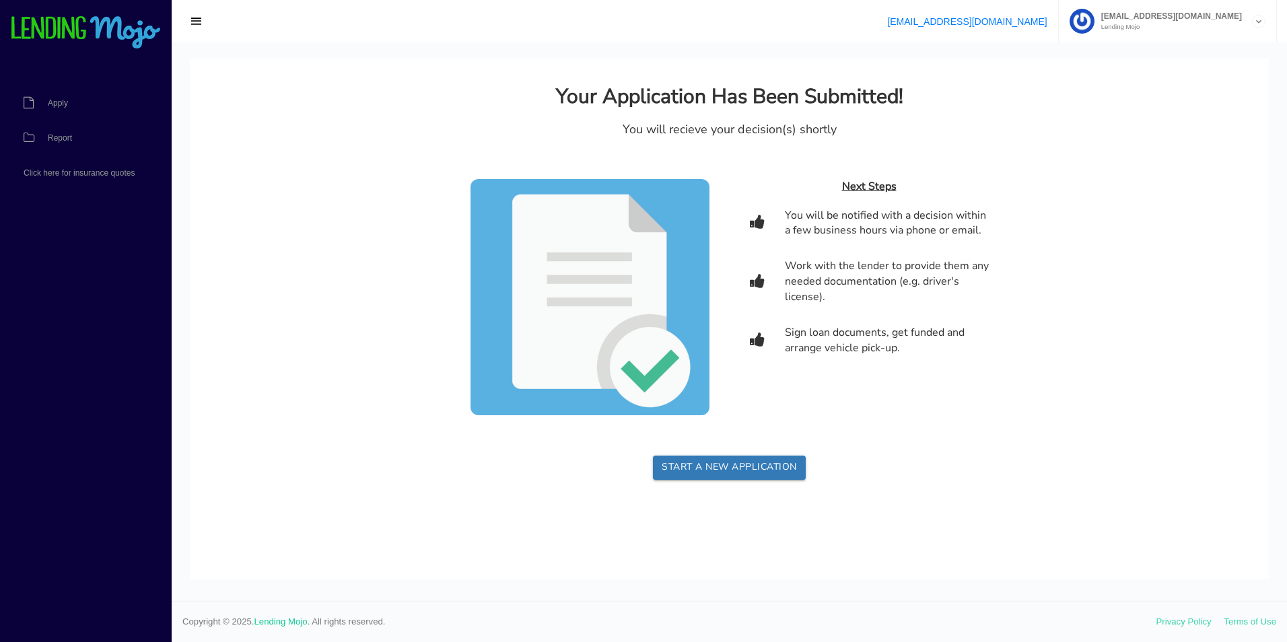
scroll to position [0, 0]
click at [85, 106] on link "Apply" at bounding box center [79, 102] width 158 height 35
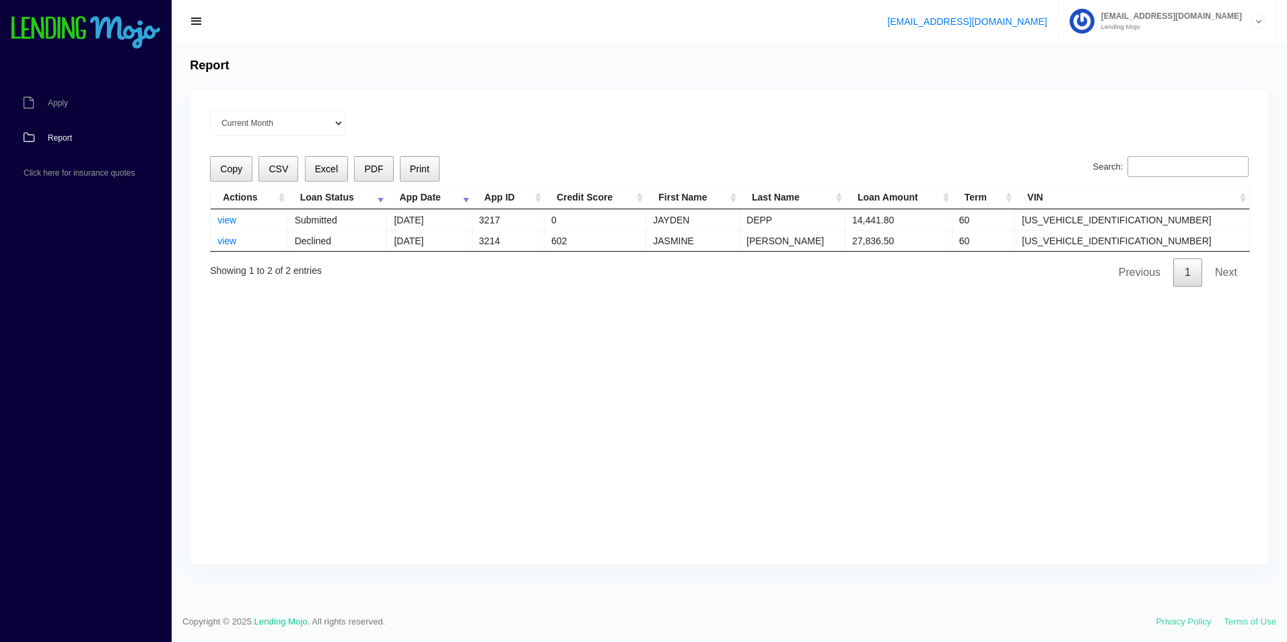
click at [520, 22] on div "[EMAIL_ADDRESS][DOMAIN_NAME] [EMAIL_ADDRESS][DOMAIN_NAME] Lending Mojo Manage A…" at bounding box center [729, 21] width 1115 height 42
